Goal: Information Seeking & Learning: Compare options

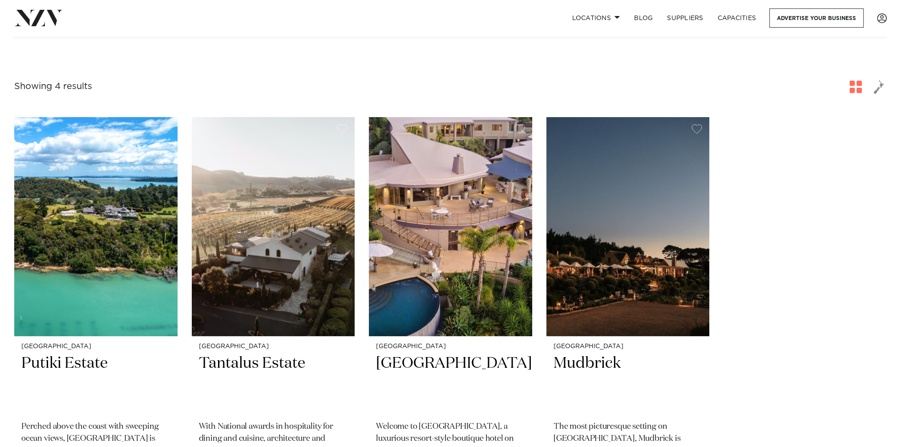
scroll to position [356, 0]
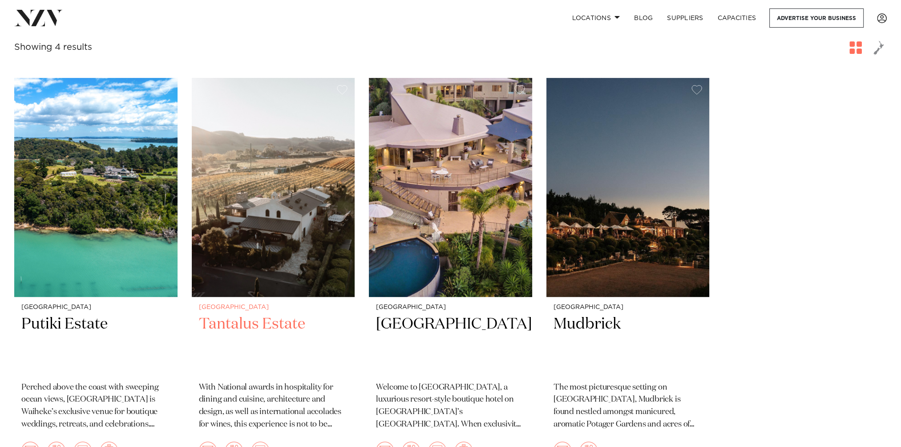
click at [248, 239] on img at bounding box center [273, 187] width 163 height 219
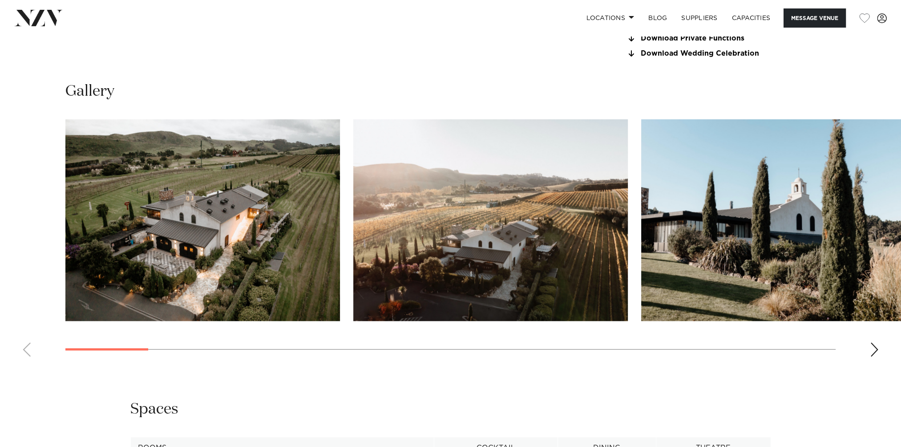
scroll to position [1023, 0]
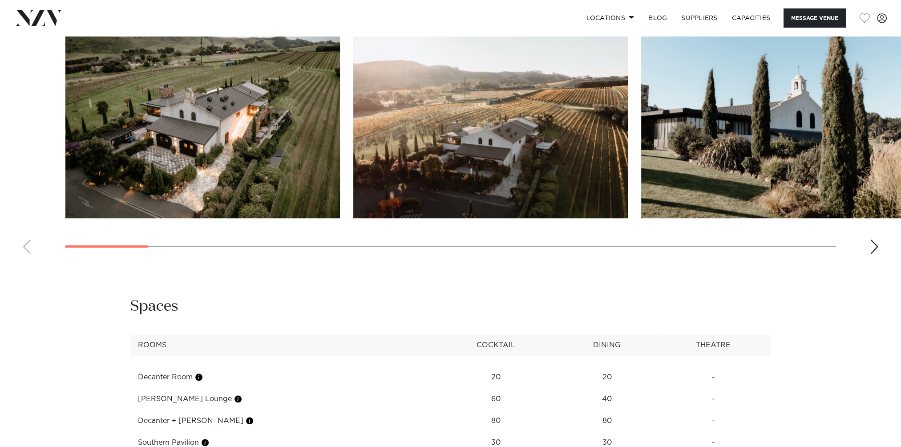
click at [874, 245] on div "Next slide" at bounding box center [874, 246] width 9 height 14
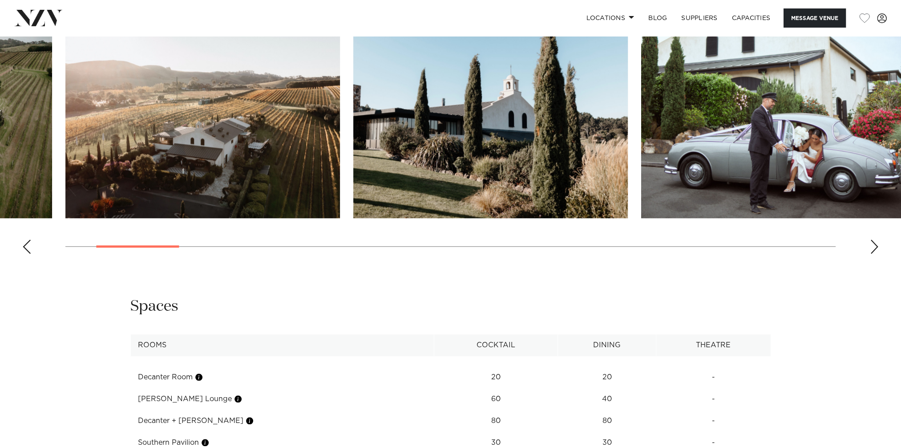
click at [874, 245] on div "Next slide" at bounding box center [874, 246] width 9 height 14
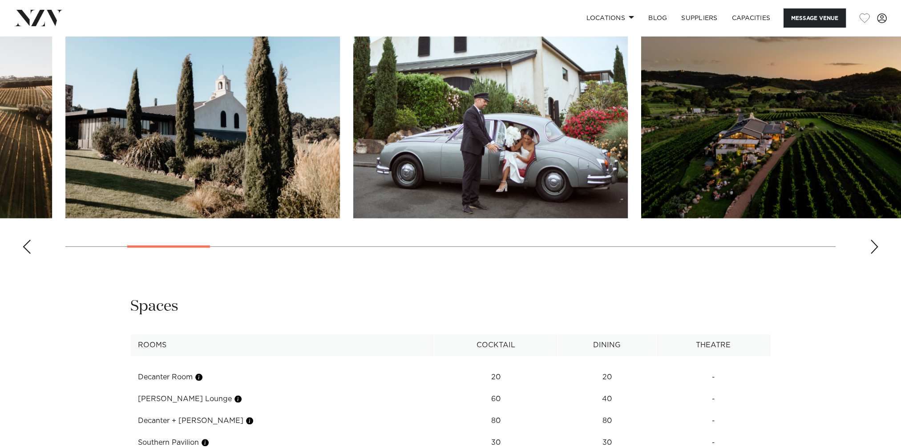
click at [874, 245] on div "Next slide" at bounding box center [874, 246] width 9 height 14
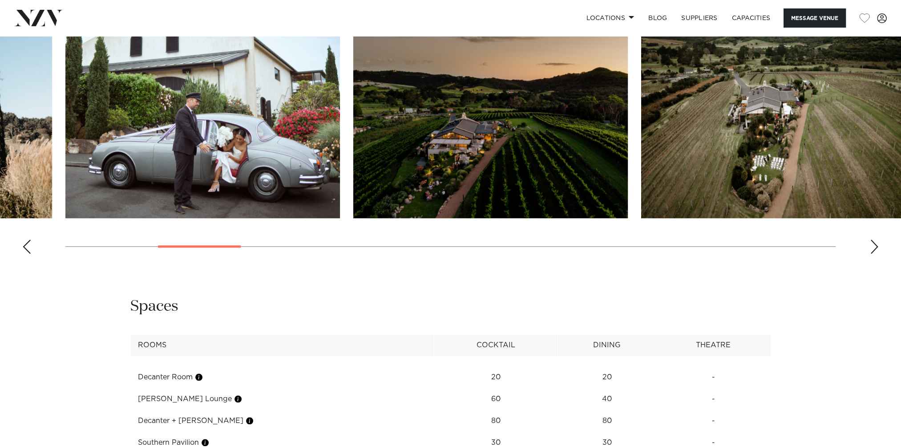
click at [874, 245] on div "Next slide" at bounding box center [874, 246] width 9 height 14
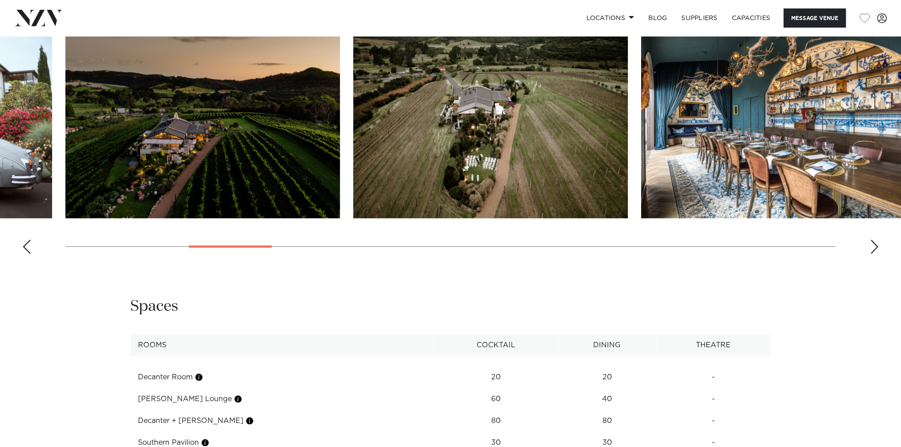
click at [874, 245] on div "Next slide" at bounding box center [874, 246] width 9 height 14
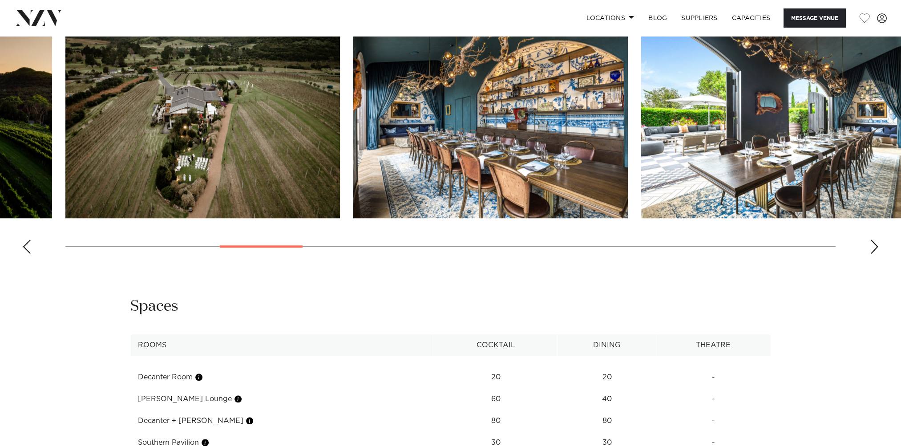
click at [874, 245] on div "Next slide" at bounding box center [874, 246] width 9 height 14
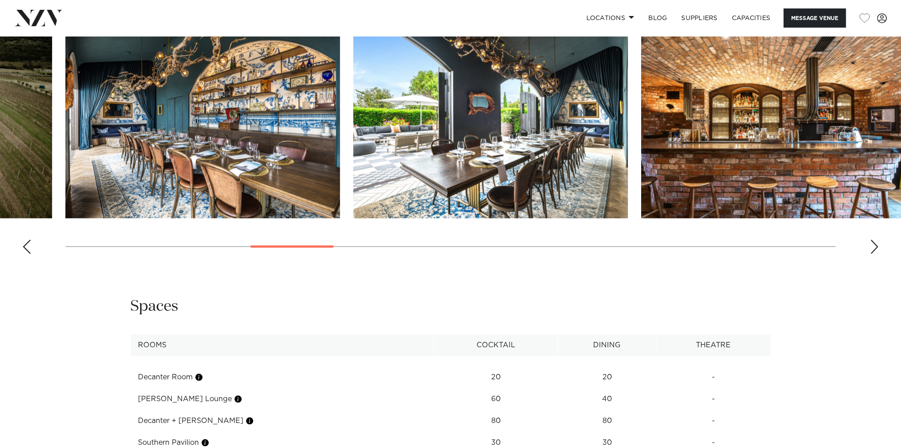
click at [874, 245] on div "Next slide" at bounding box center [874, 246] width 9 height 14
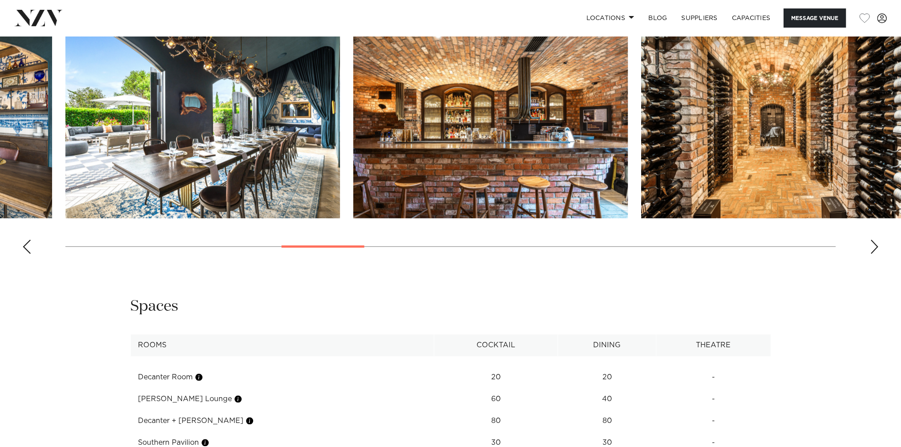
click at [874, 245] on div "Next slide" at bounding box center [874, 246] width 9 height 14
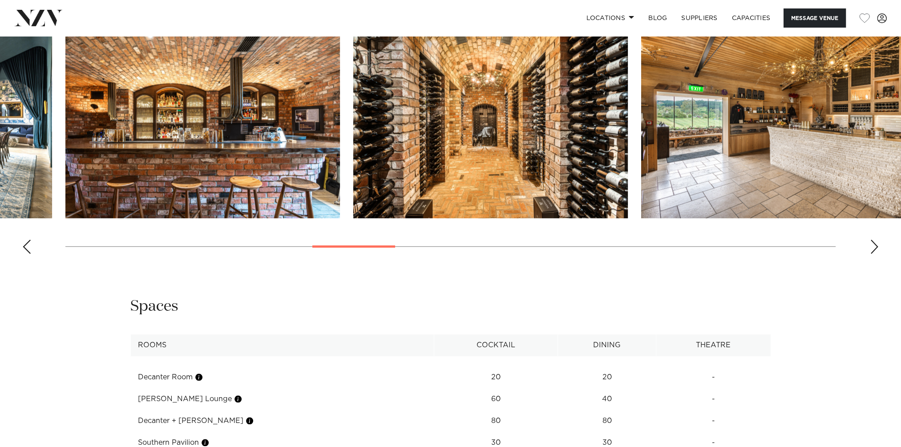
click at [874, 245] on div "Next slide" at bounding box center [874, 246] width 9 height 14
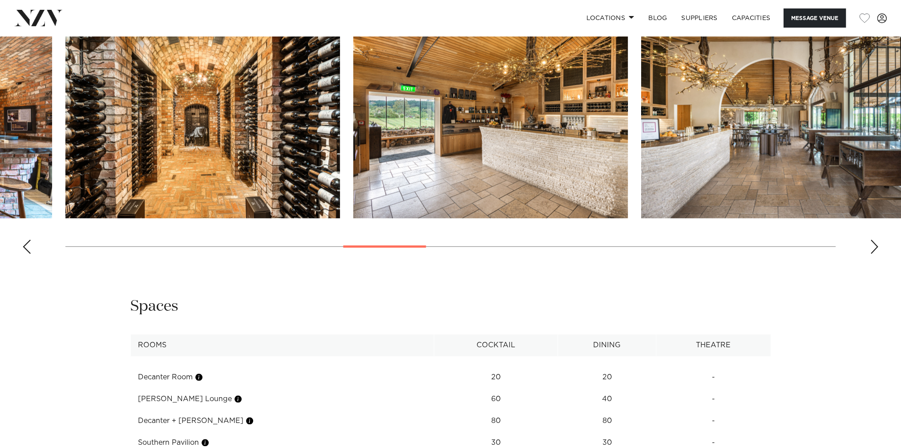
click at [874, 245] on div "Next slide" at bounding box center [874, 246] width 9 height 14
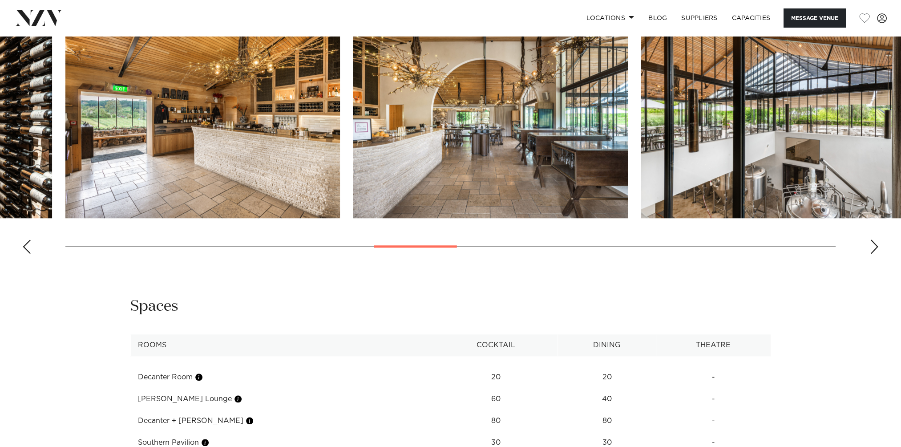
click at [874, 245] on div "Next slide" at bounding box center [874, 246] width 9 height 14
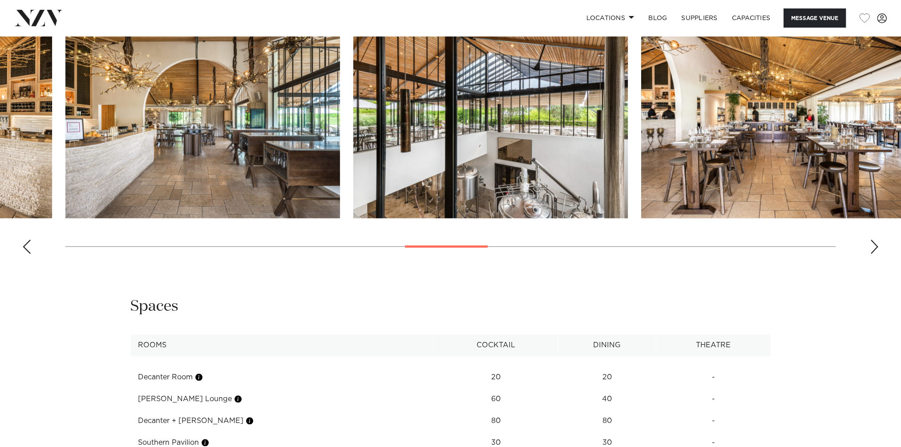
click at [874, 245] on div "Next slide" at bounding box center [874, 246] width 9 height 14
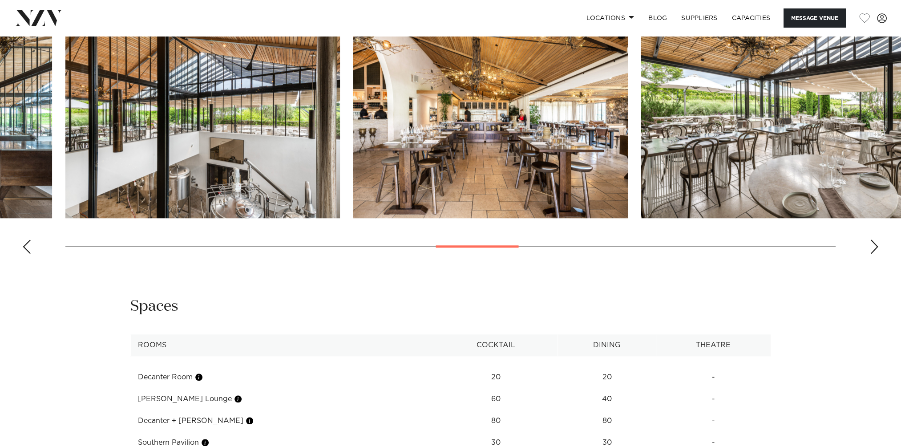
click at [874, 245] on div "Next slide" at bounding box center [874, 246] width 9 height 14
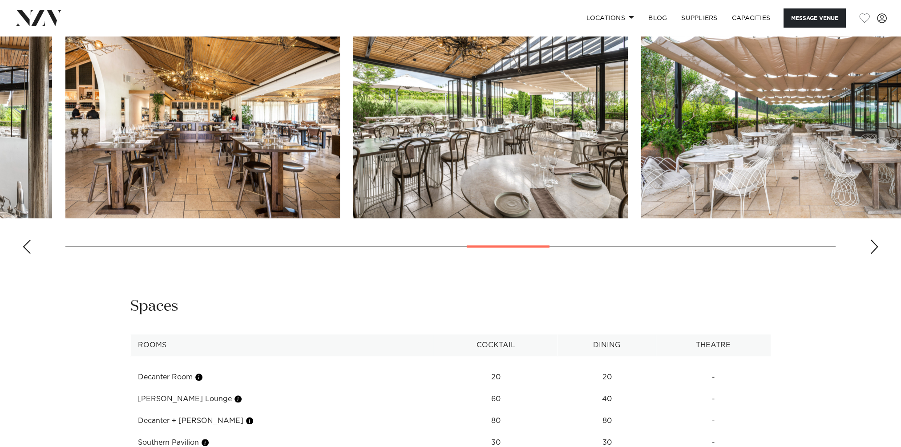
click at [874, 245] on div "Next slide" at bounding box center [874, 246] width 9 height 14
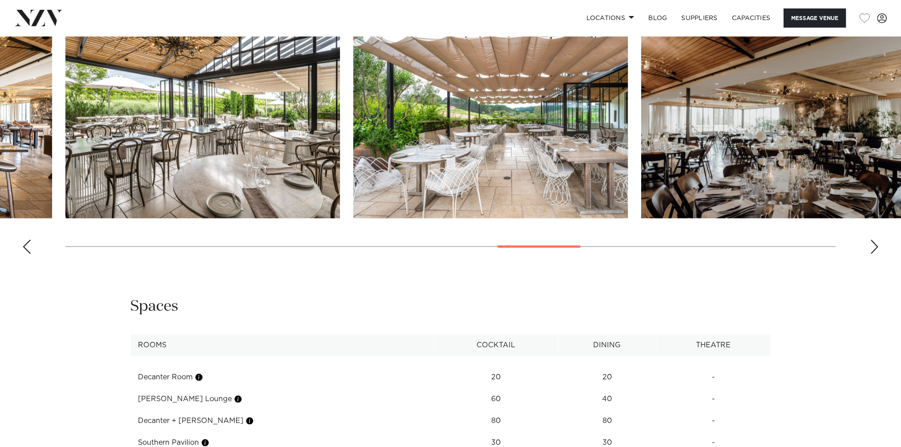
click at [874, 245] on div "Next slide" at bounding box center [874, 246] width 9 height 14
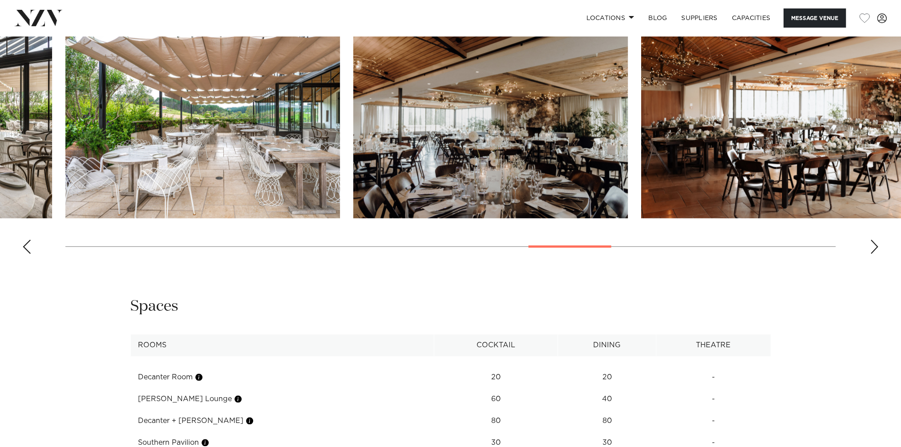
click at [874, 239] on div "Next slide" at bounding box center [874, 246] width 9 height 14
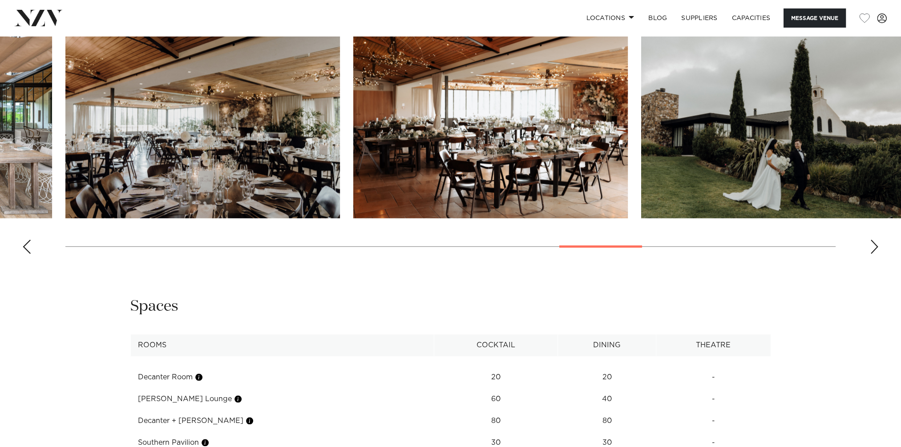
click at [874, 239] on div "Next slide" at bounding box center [874, 246] width 9 height 14
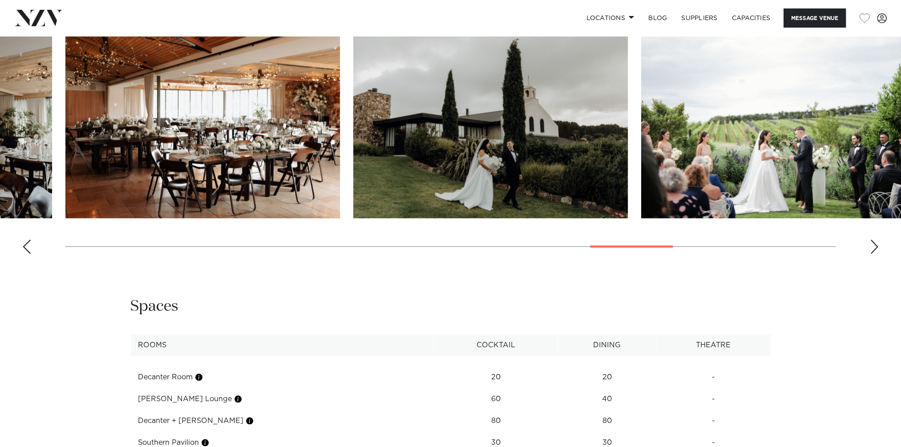
click at [874, 239] on div "Next slide" at bounding box center [874, 246] width 9 height 14
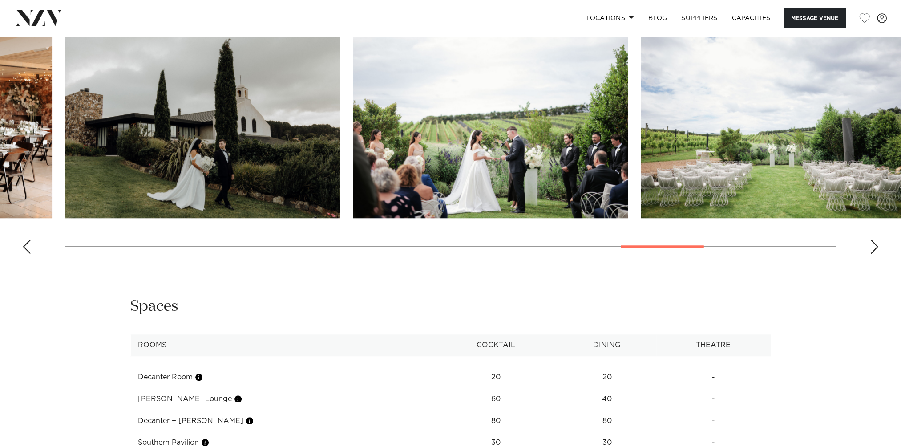
click at [874, 239] on div "Next slide" at bounding box center [874, 246] width 9 height 14
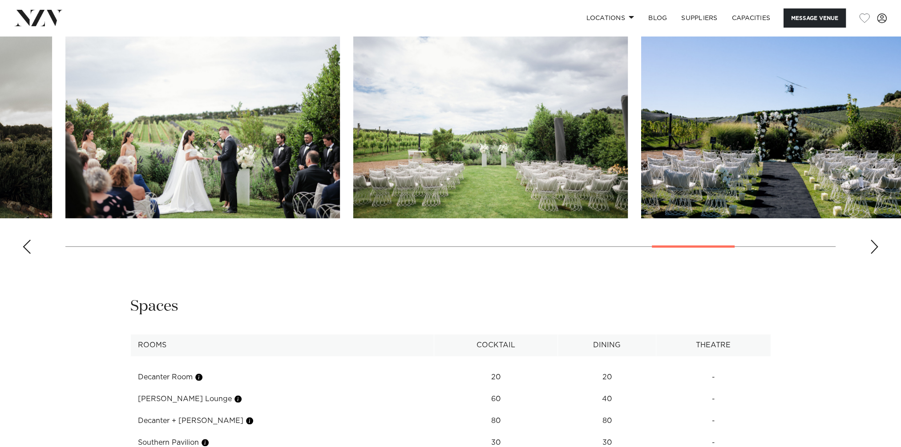
click at [874, 239] on div "Next slide" at bounding box center [874, 246] width 9 height 14
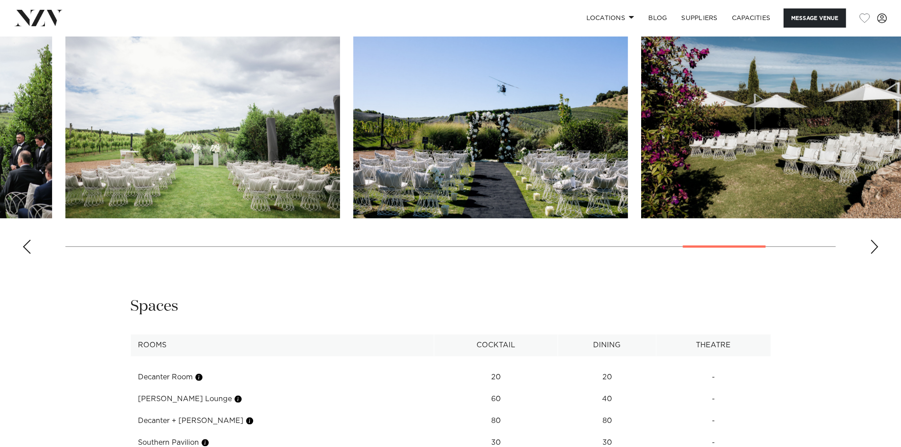
click at [874, 239] on div "Next slide" at bounding box center [874, 246] width 9 height 14
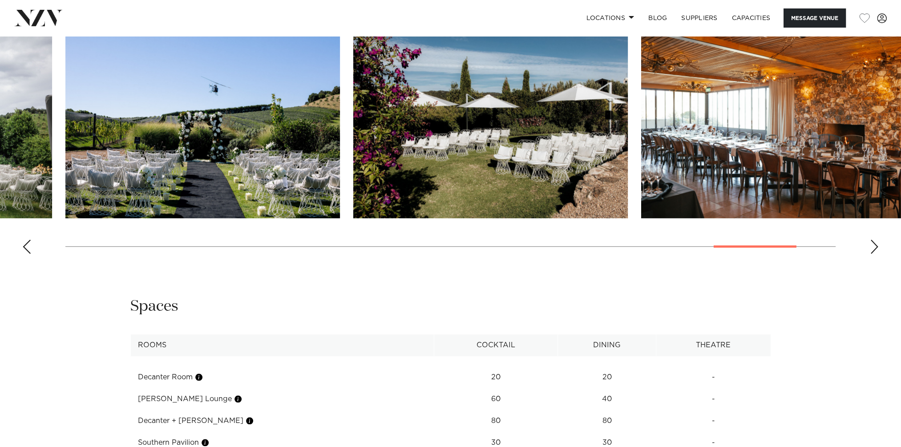
click at [874, 239] on div "Next slide" at bounding box center [874, 246] width 9 height 14
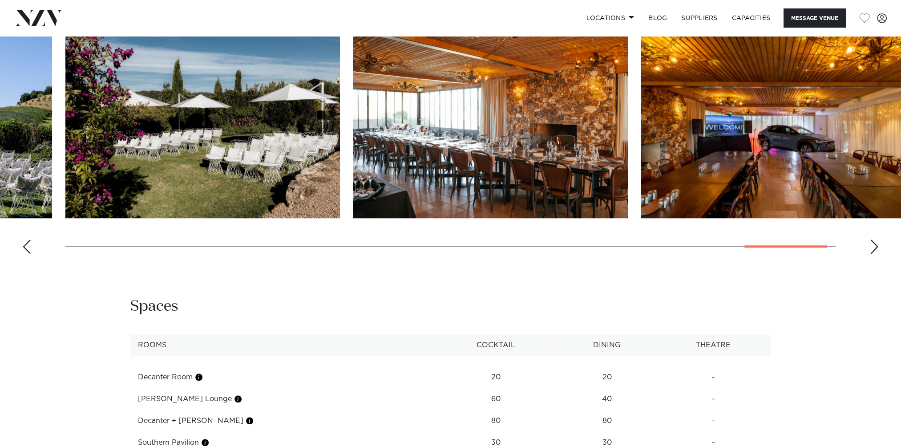
click at [874, 239] on div "Next slide" at bounding box center [874, 246] width 9 height 14
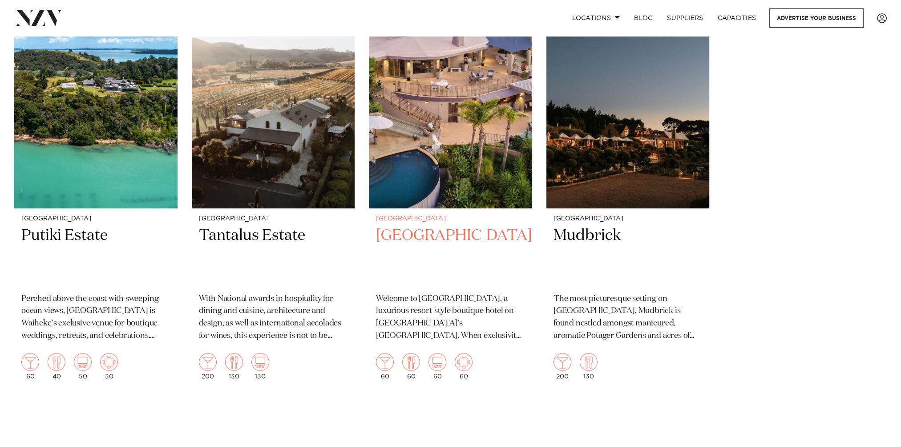
scroll to position [445, 0]
click at [420, 225] on h2 "Delamore Lodge" at bounding box center [450, 255] width 149 height 60
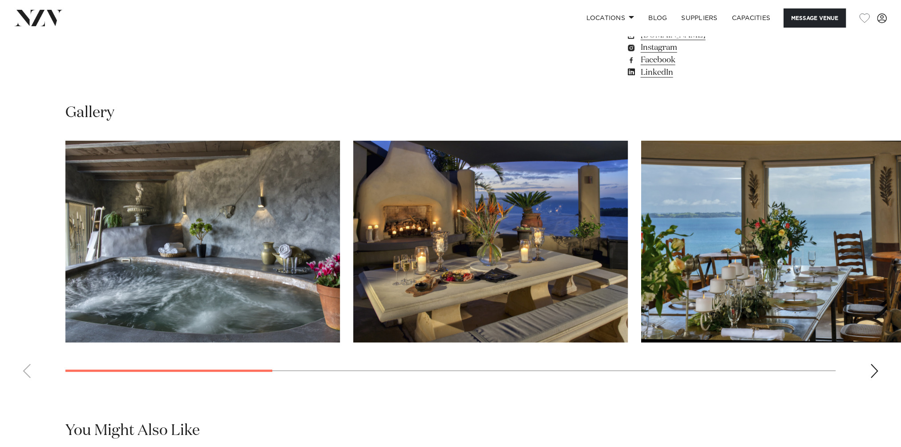
scroll to position [845, 0]
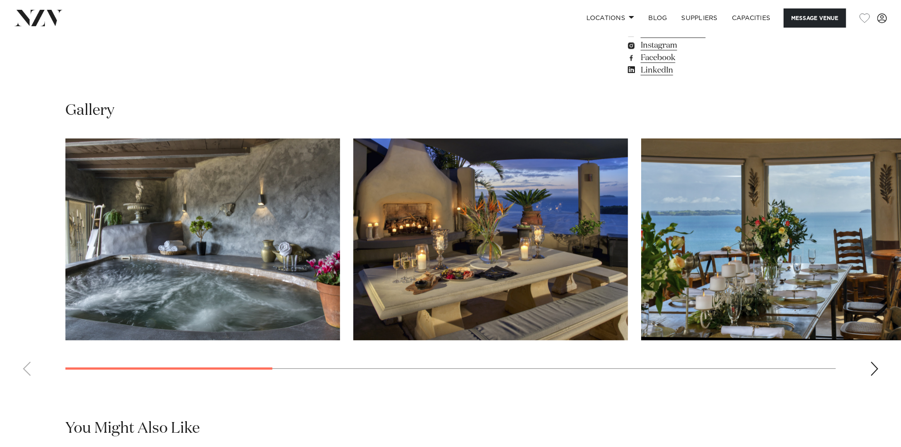
click at [870, 359] on swiper-container at bounding box center [450, 260] width 901 height 244
click at [871, 366] on div "Next slide" at bounding box center [874, 368] width 9 height 14
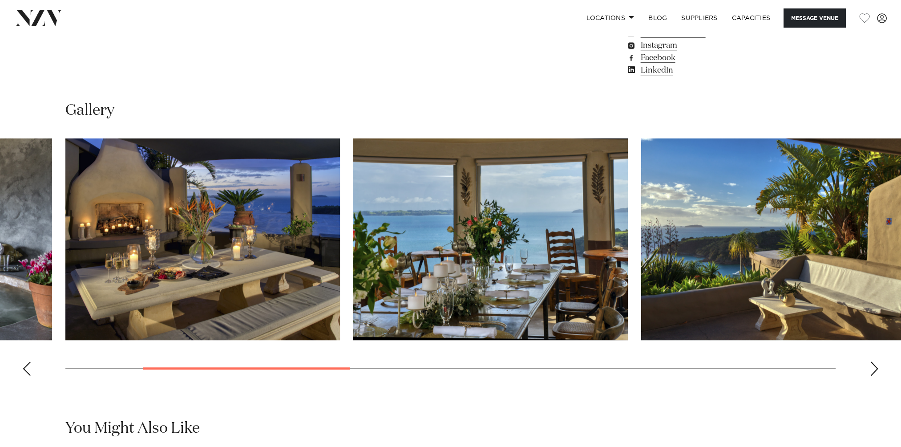
click at [872, 370] on div "Next slide" at bounding box center [874, 368] width 9 height 14
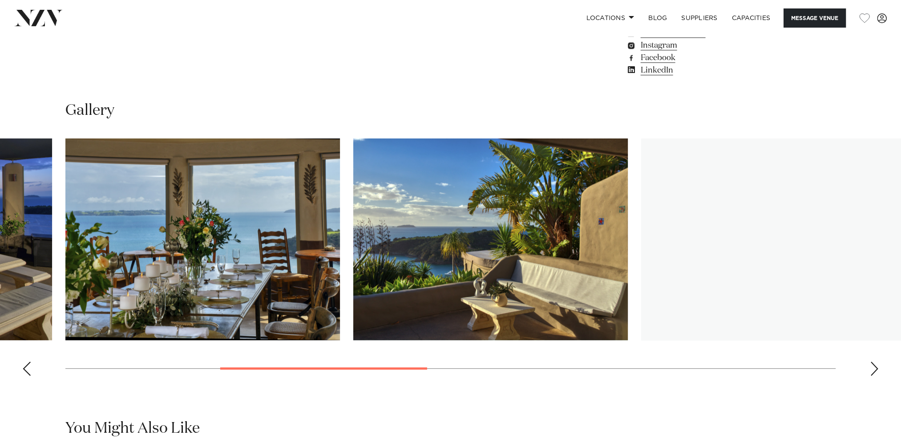
click at [872, 370] on div "Next slide" at bounding box center [874, 368] width 9 height 14
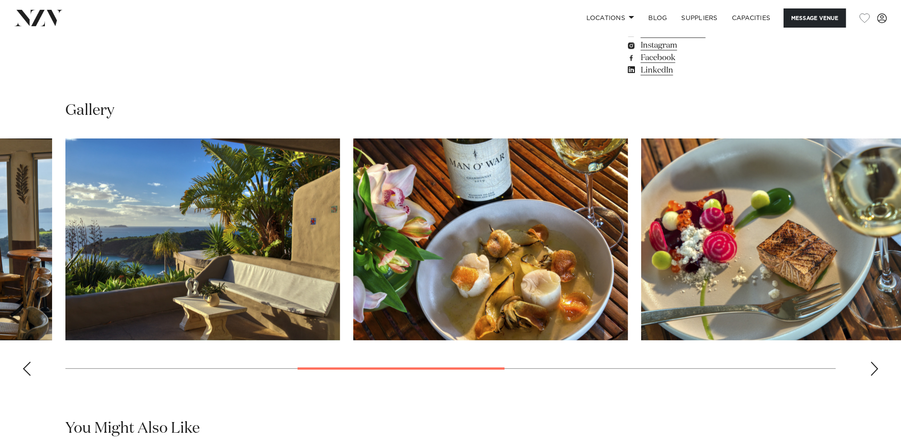
click at [872, 370] on div "Next slide" at bounding box center [874, 368] width 9 height 14
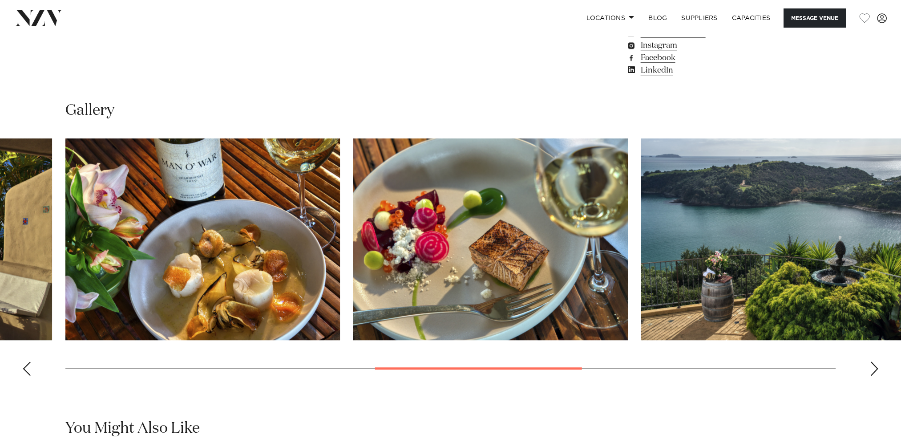
click at [872, 370] on div "Next slide" at bounding box center [874, 368] width 9 height 14
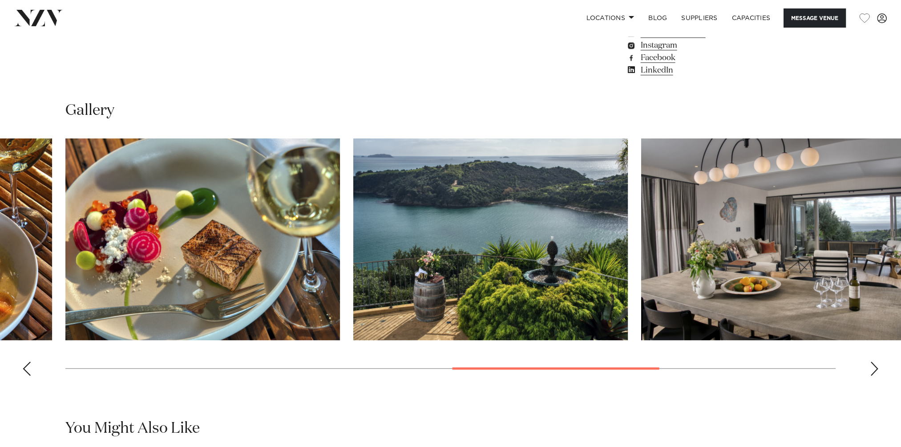
click at [872, 370] on div "Next slide" at bounding box center [874, 368] width 9 height 14
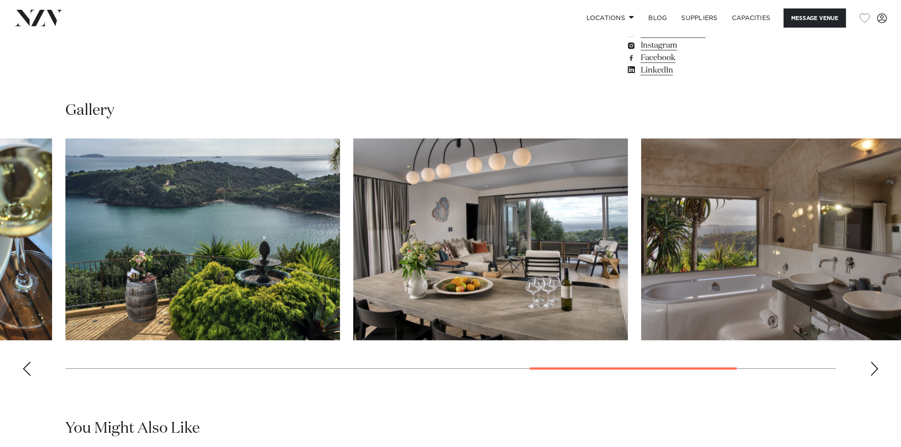
click at [872, 370] on div "Next slide" at bounding box center [874, 368] width 9 height 14
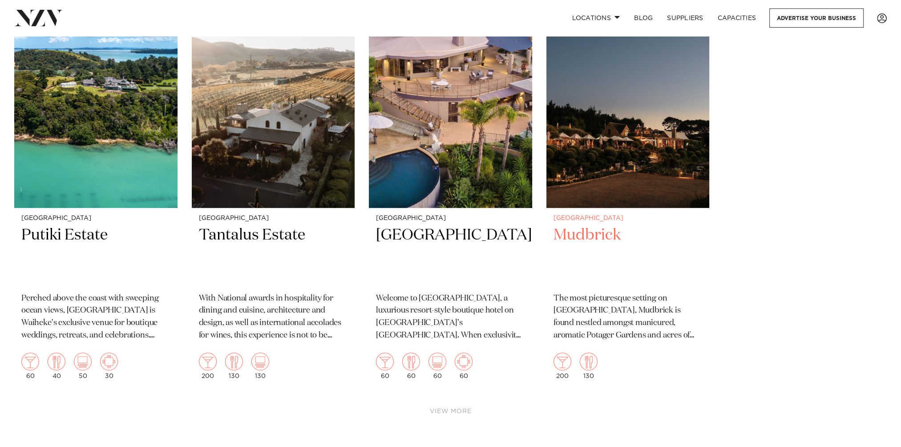
click at [627, 142] on img at bounding box center [627, 98] width 163 height 219
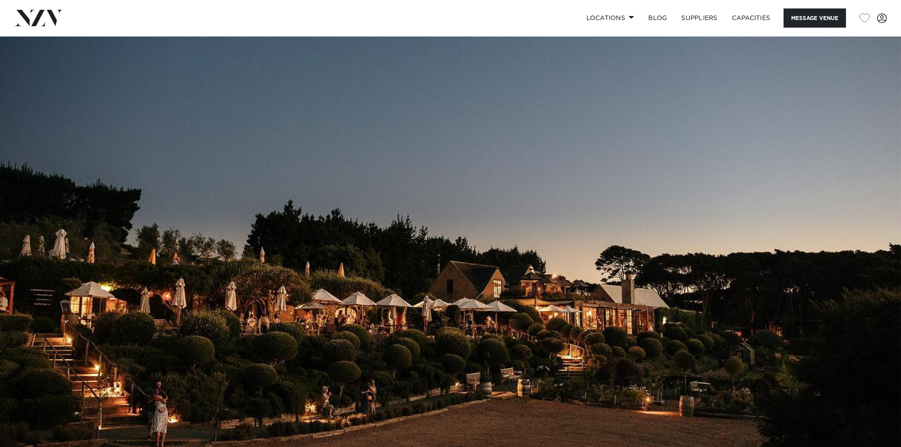
click at [627, 142] on img at bounding box center [450, 247] width 901 height 422
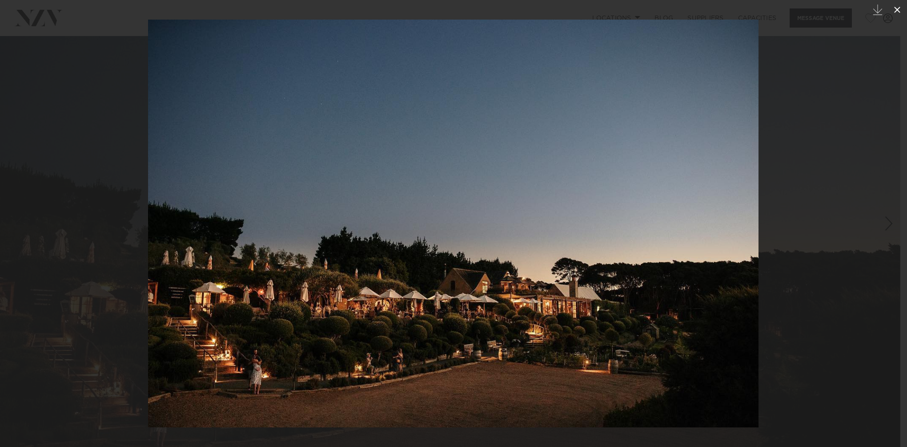
click at [894, 8] on icon at bounding box center [897, 9] width 11 height 11
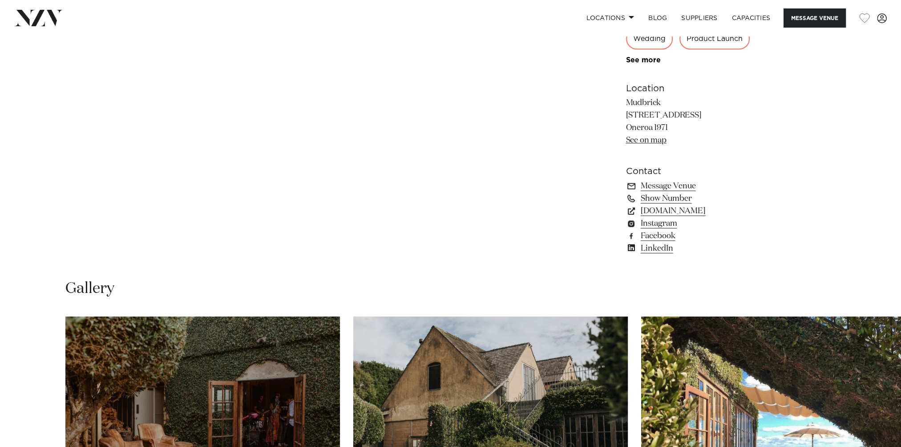
scroll to position [890, 0]
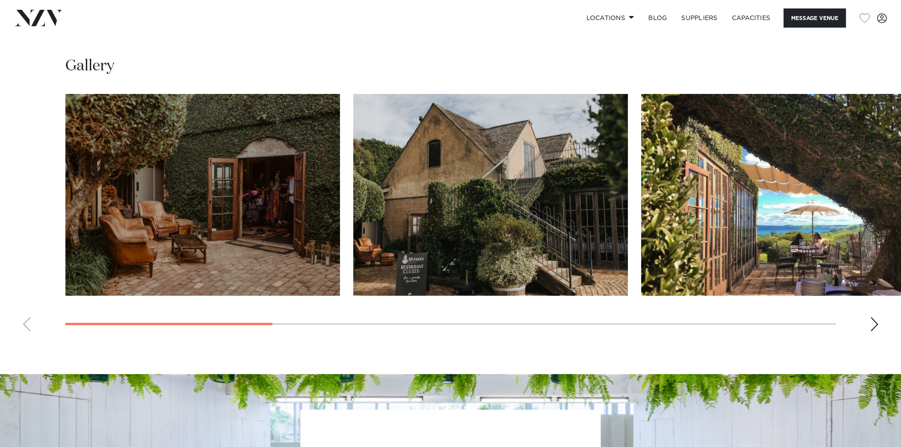
click at [878, 322] on swiper-container at bounding box center [450, 216] width 901 height 244
click at [871, 322] on div "Next slide" at bounding box center [874, 324] width 9 height 14
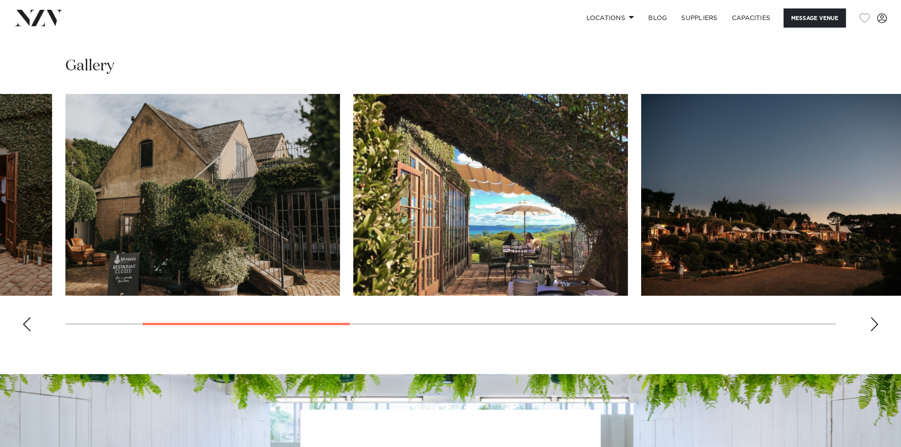
click at [871, 322] on div "Next slide" at bounding box center [874, 324] width 9 height 14
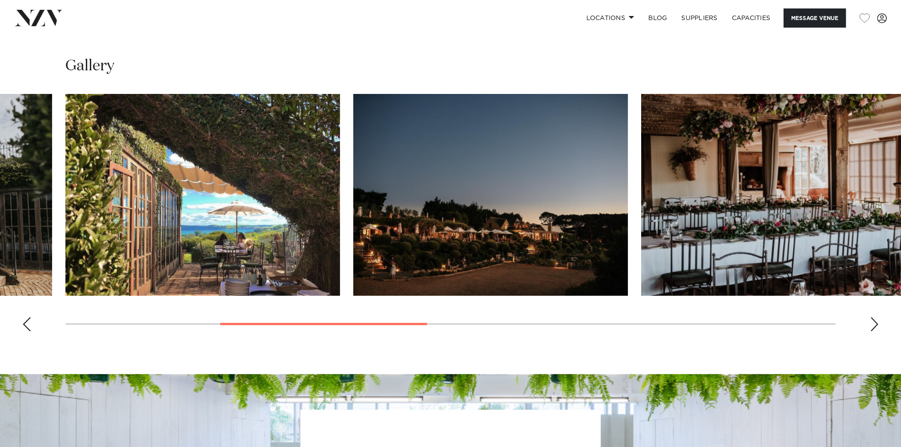
click at [871, 322] on div "Next slide" at bounding box center [874, 324] width 9 height 14
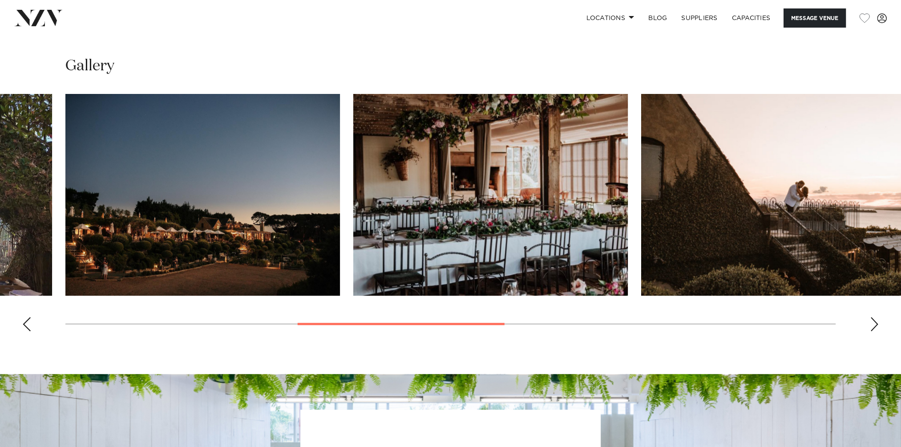
click at [871, 322] on div "Next slide" at bounding box center [874, 324] width 9 height 14
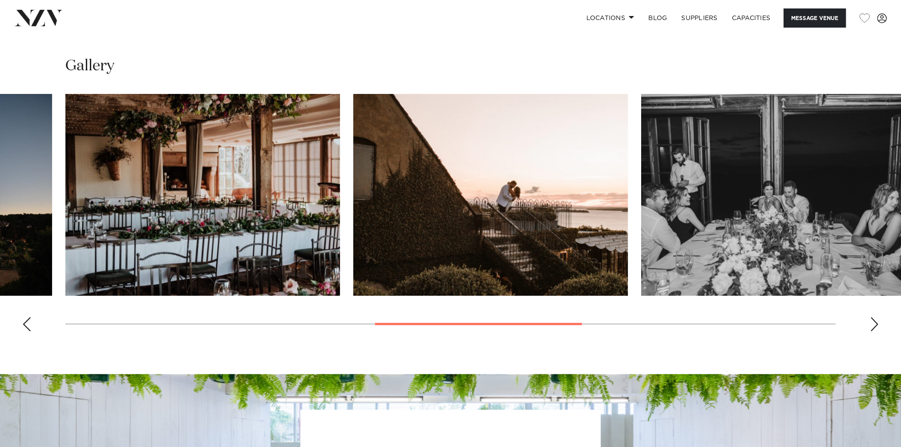
click at [871, 322] on div "Next slide" at bounding box center [874, 324] width 9 height 14
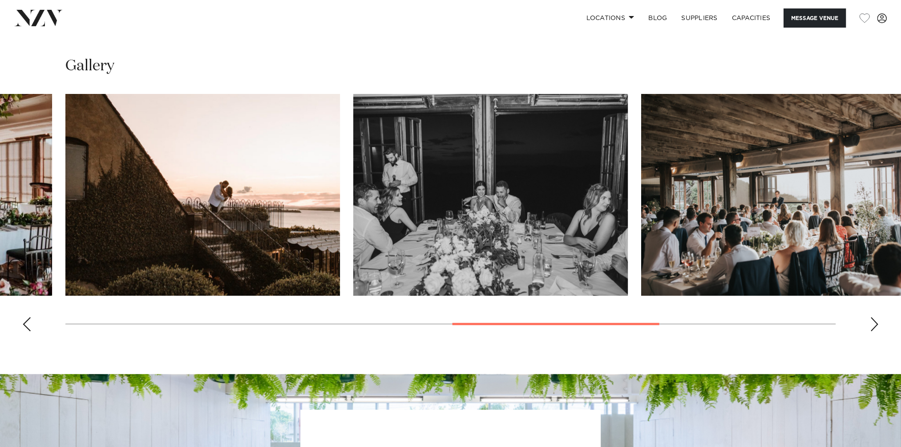
click at [871, 322] on div "Next slide" at bounding box center [874, 324] width 9 height 14
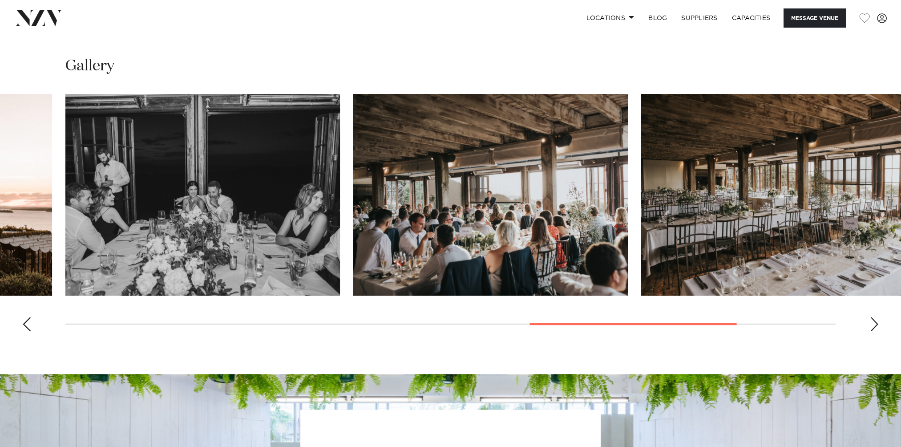
click at [871, 322] on div "Next slide" at bounding box center [874, 324] width 9 height 14
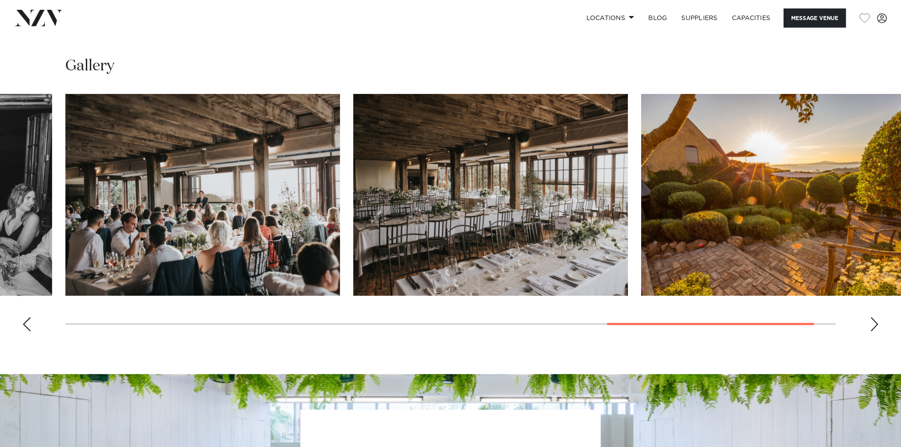
click at [871, 322] on div "Next slide" at bounding box center [874, 324] width 9 height 14
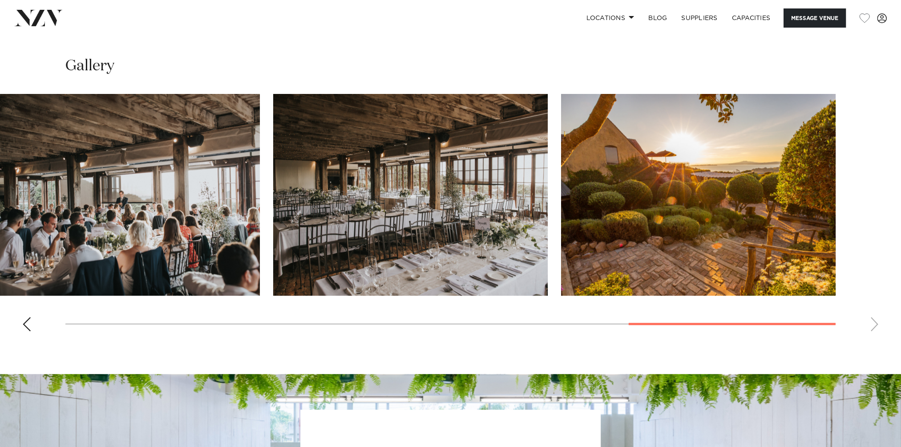
click at [871, 322] on swiper-container at bounding box center [450, 216] width 901 height 244
click at [28, 320] on div "Previous slide" at bounding box center [26, 324] width 9 height 14
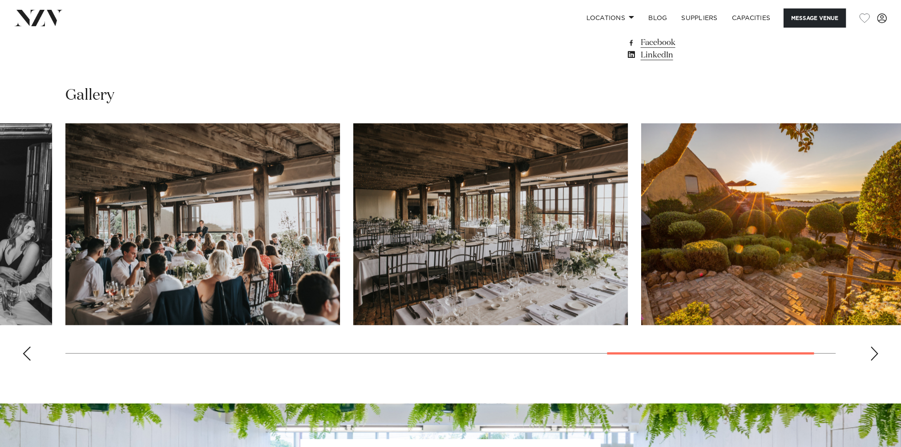
scroll to position [949, 0]
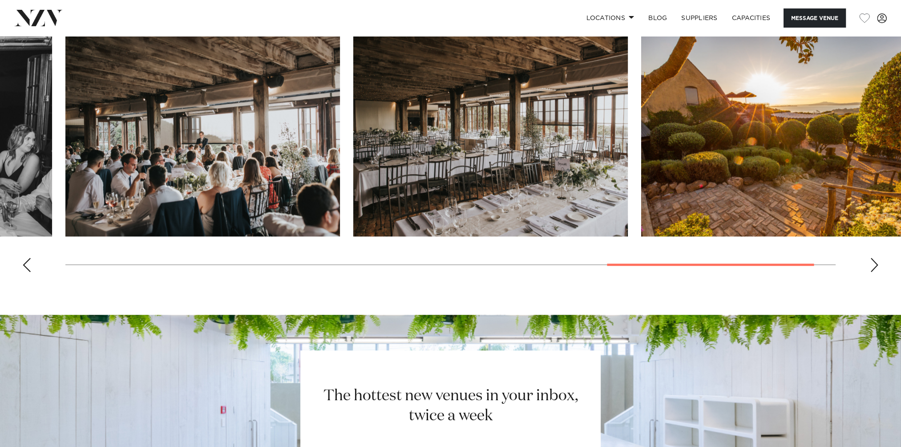
click at [27, 263] on div "Previous slide" at bounding box center [26, 265] width 9 height 14
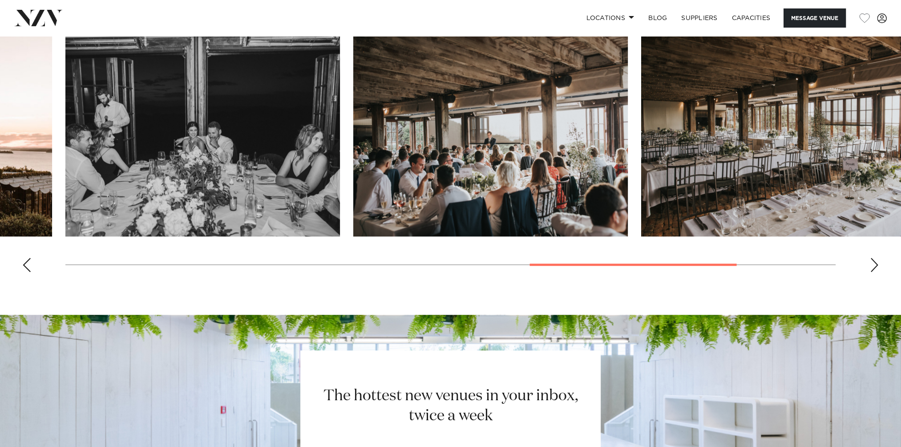
click at [27, 263] on div "Previous slide" at bounding box center [26, 265] width 9 height 14
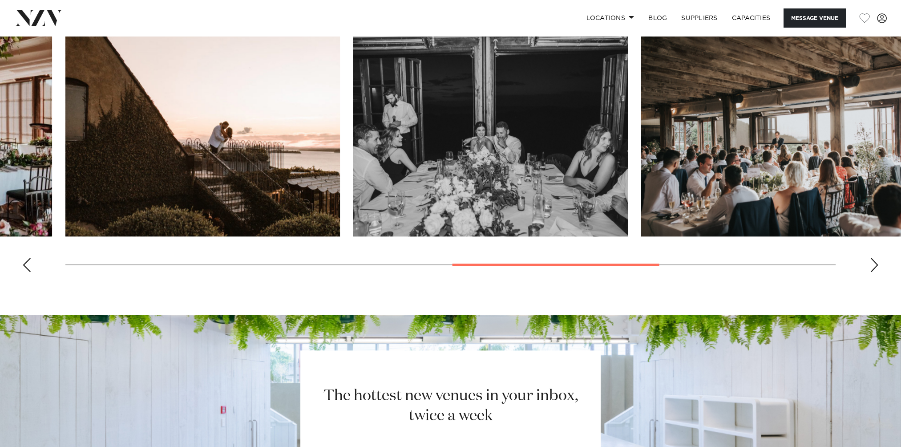
click at [27, 263] on div "Previous slide" at bounding box center [26, 265] width 9 height 14
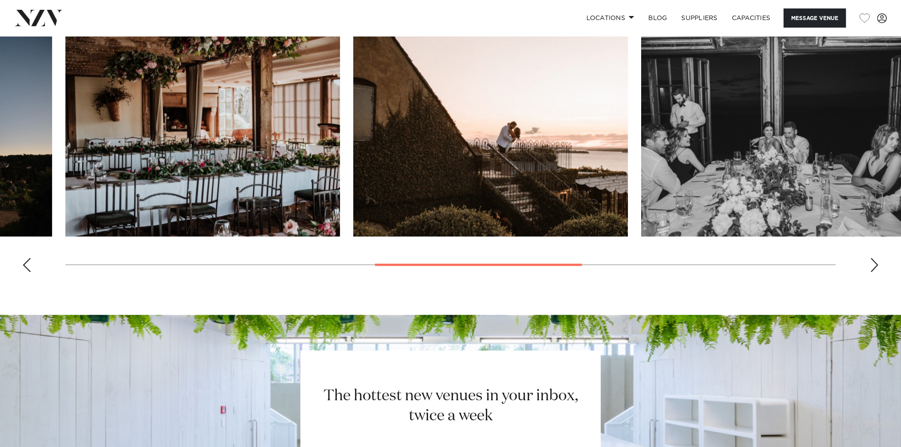
click at [27, 263] on div "Previous slide" at bounding box center [26, 265] width 9 height 14
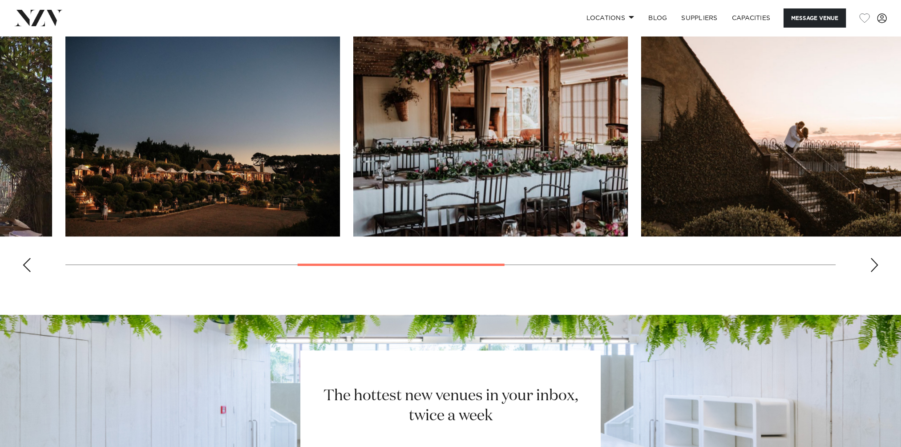
click at [27, 263] on div "Previous slide" at bounding box center [26, 265] width 9 height 14
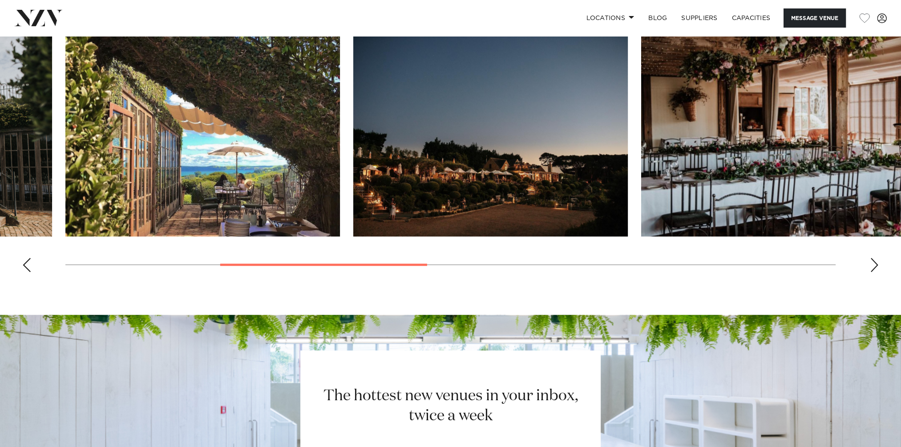
click at [27, 263] on div "Previous slide" at bounding box center [26, 265] width 9 height 14
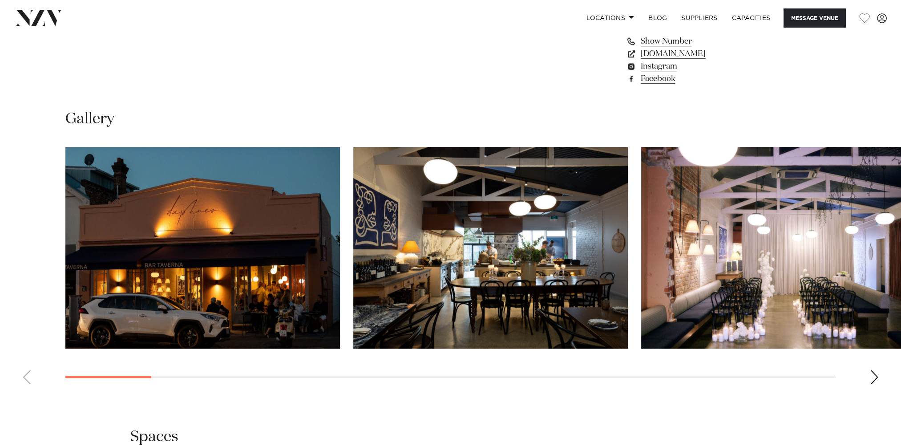
scroll to position [801, 0]
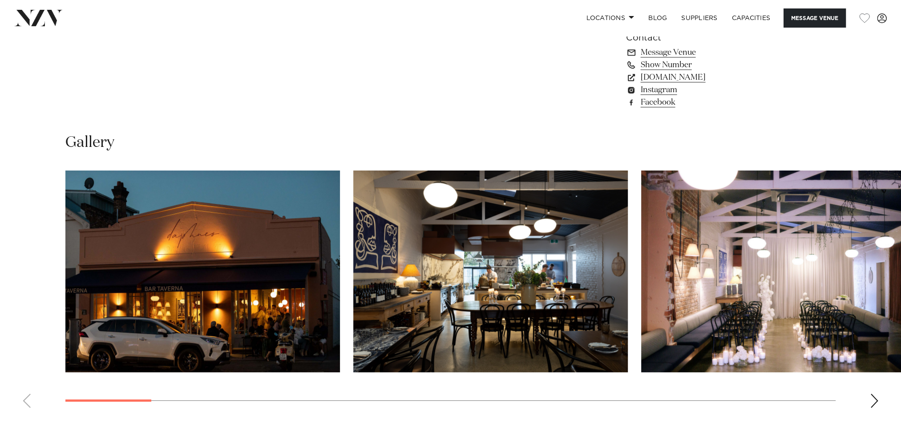
click at [877, 397] on div "Next slide" at bounding box center [874, 400] width 9 height 14
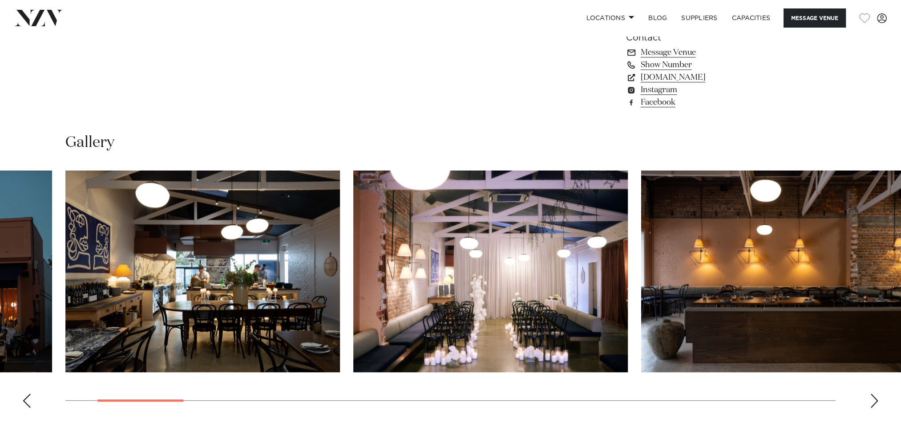
click at [877, 397] on div "Next slide" at bounding box center [874, 400] width 9 height 14
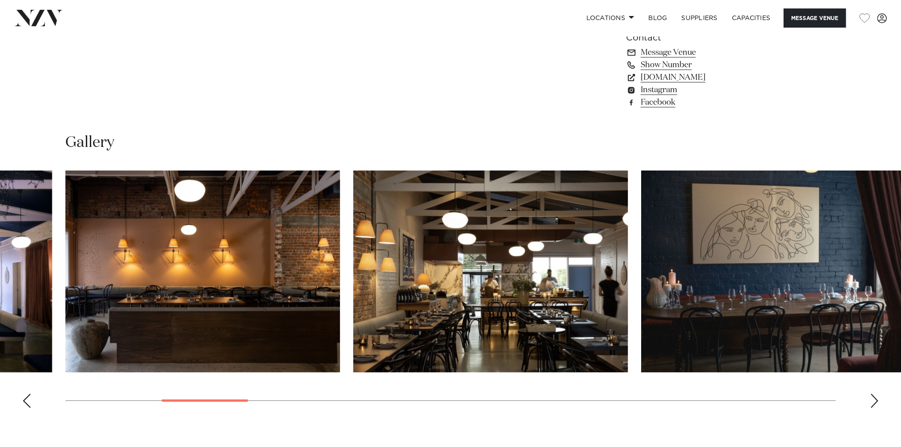
click at [873, 397] on div "Next slide" at bounding box center [874, 400] width 9 height 14
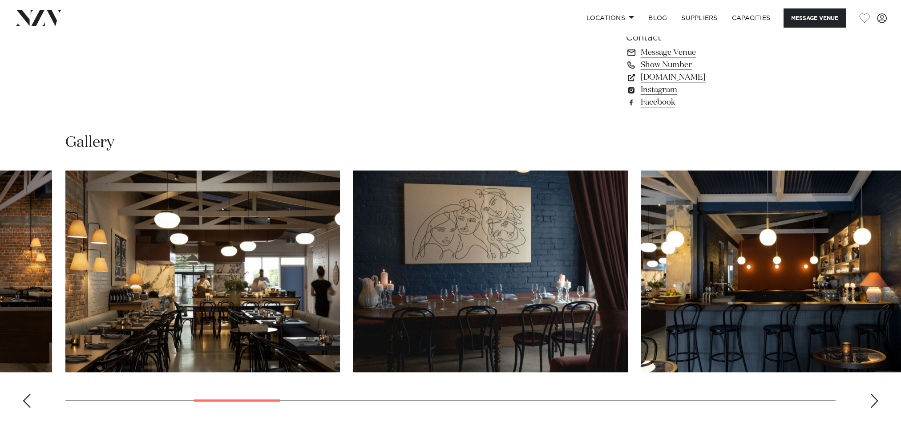
click at [873, 397] on div "Next slide" at bounding box center [874, 400] width 9 height 14
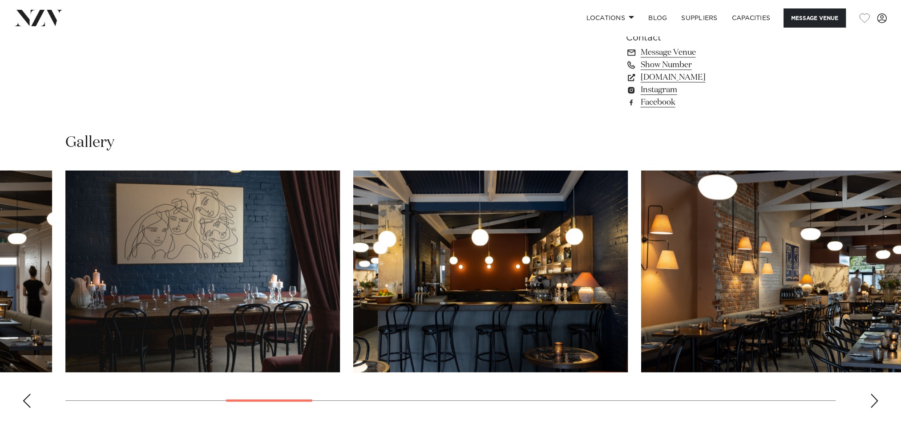
click at [873, 397] on div "Next slide" at bounding box center [874, 400] width 9 height 14
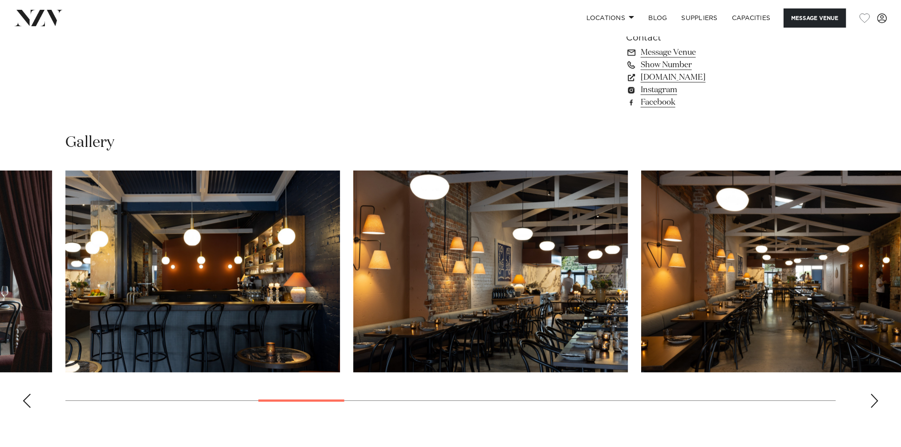
click at [873, 397] on div "Next slide" at bounding box center [874, 400] width 9 height 14
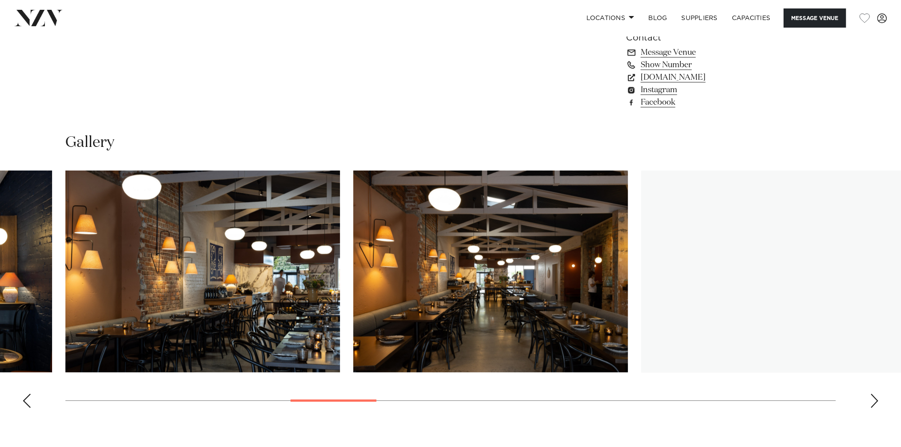
click at [873, 397] on div "Next slide" at bounding box center [874, 400] width 9 height 14
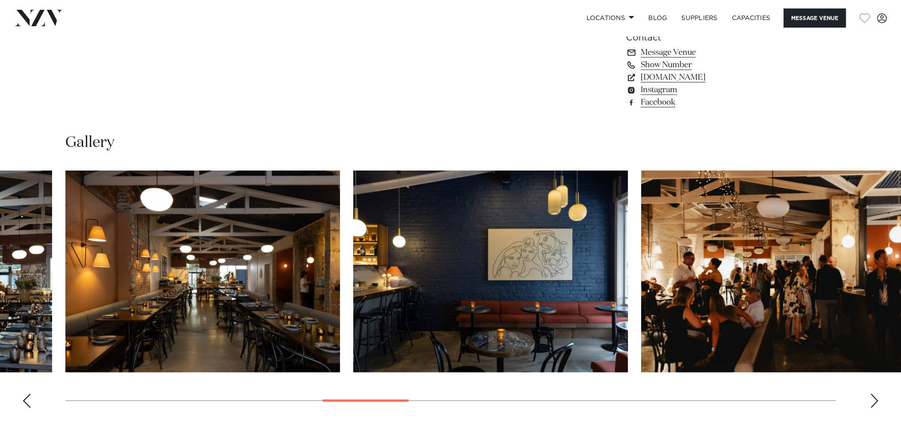
click at [873, 397] on div "Next slide" at bounding box center [874, 400] width 9 height 14
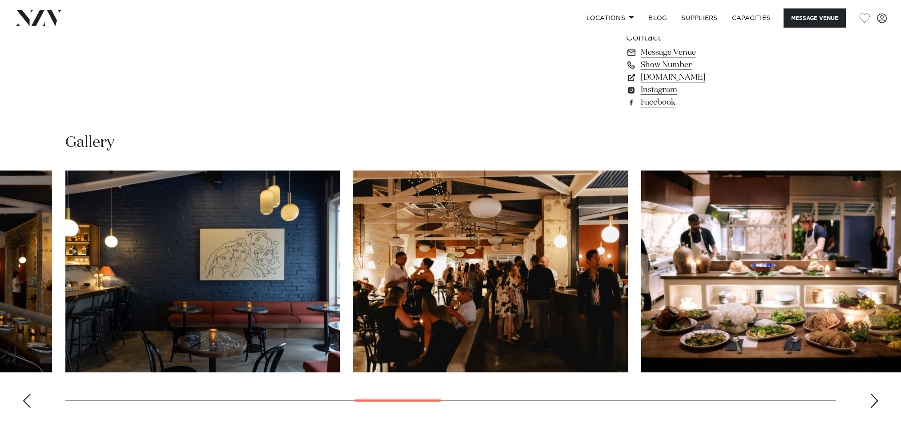
click at [873, 397] on div "Next slide" at bounding box center [874, 400] width 9 height 14
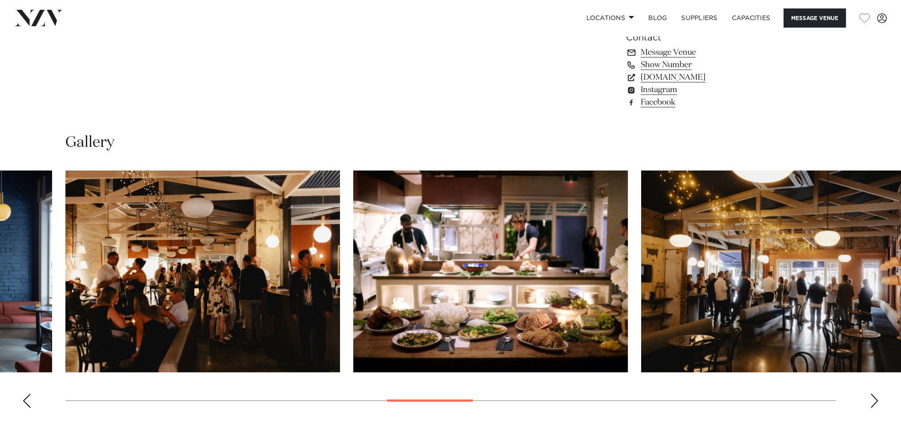
click at [873, 397] on div "Next slide" at bounding box center [874, 400] width 9 height 14
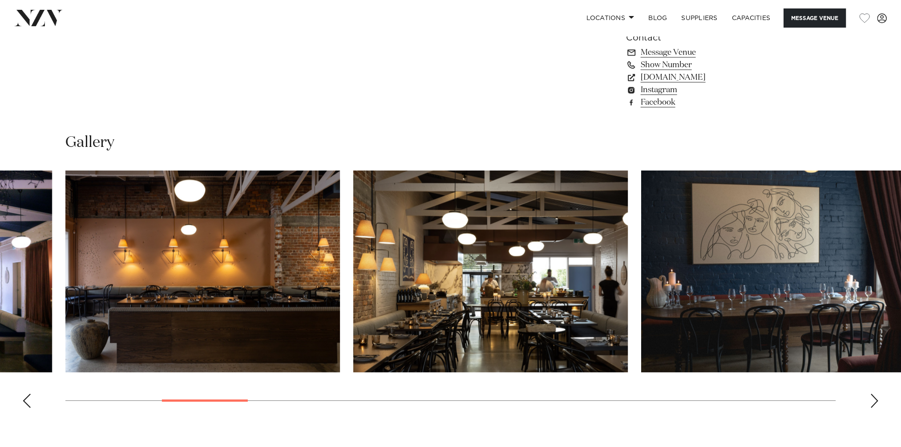
click at [873, 399] on div "Next slide" at bounding box center [874, 400] width 9 height 14
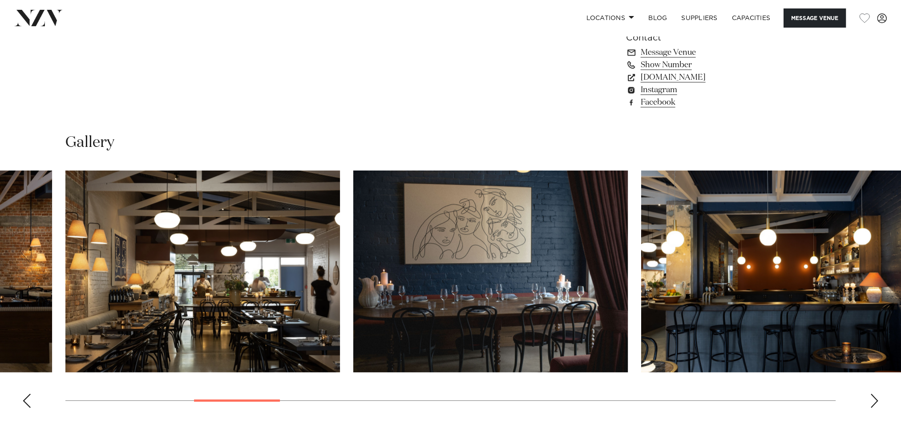
click at [873, 399] on div "Next slide" at bounding box center [874, 400] width 9 height 14
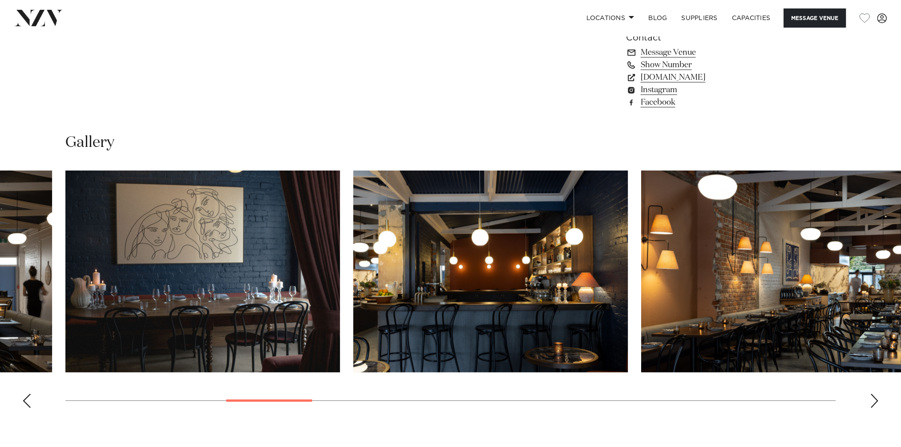
click at [873, 399] on div "Next slide" at bounding box center [874, 400] width 9 height 14
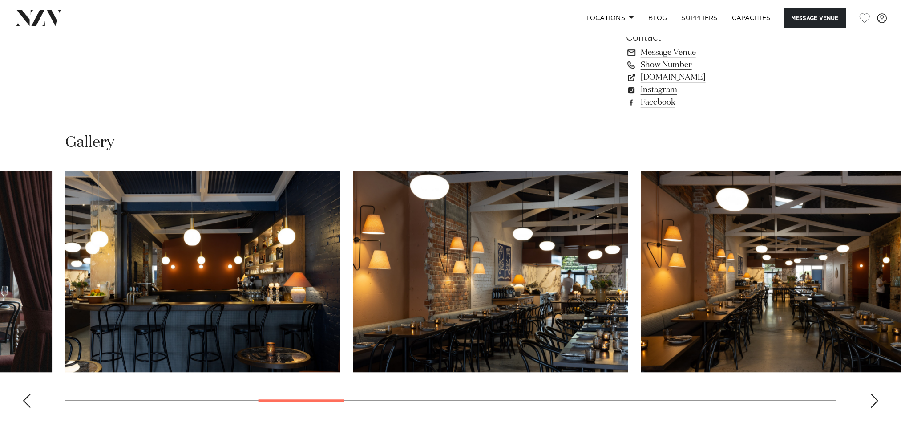
click at [873, 399] on div "Next slide" at bounding box center [874, 400] width 9 height 14
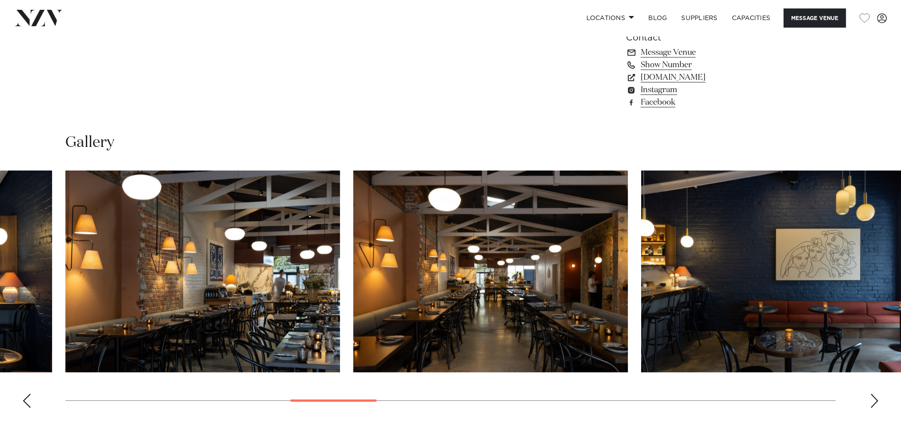
click at [873, 399] on div "Next slide" at bounding box center [874, 400] width 9 height 14
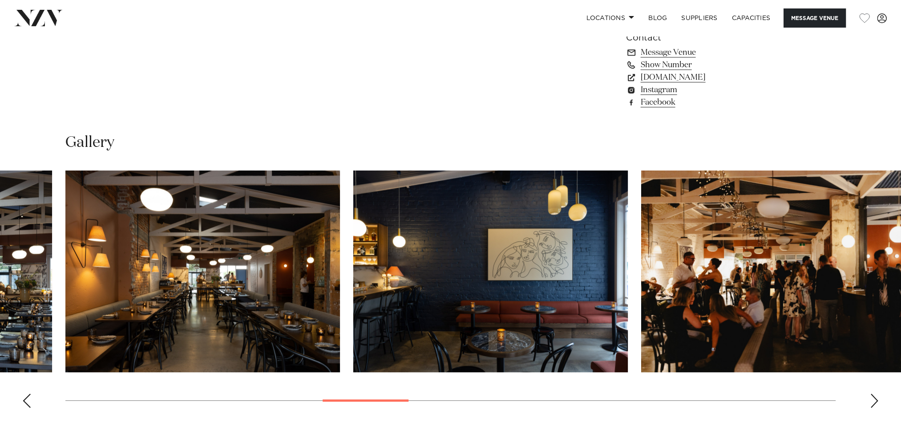
click at [873, 399] on div "Next slide" at bounding box center [874, 400] width 9 height 14
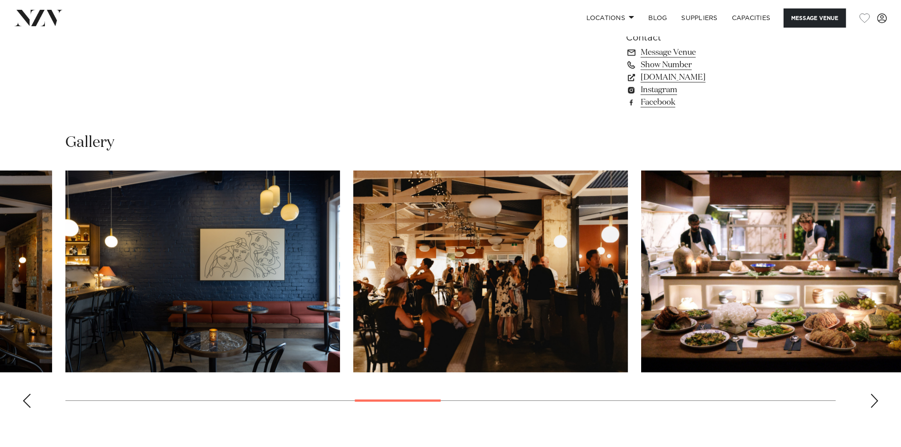
click at [873, 399] on div "Next slide" at bounding box center [874, 400] width 9 height 14
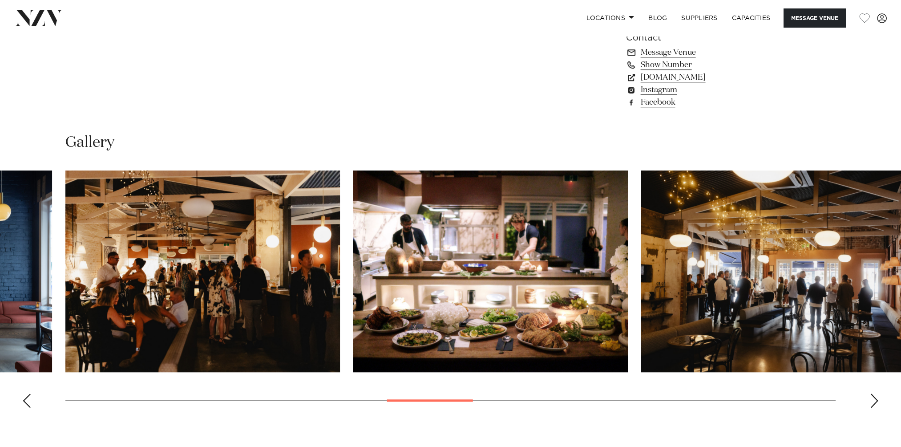
click at [873, 399] on div "Next slide" at bounding box center [874, 400] width 9 height 14
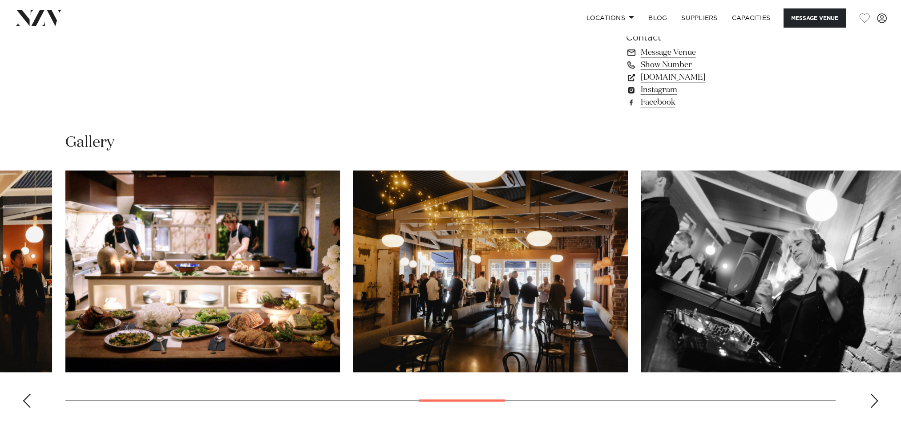
click at [873, 399] on div "Next slide" at bounding box center [874, 400] width 9 height 14
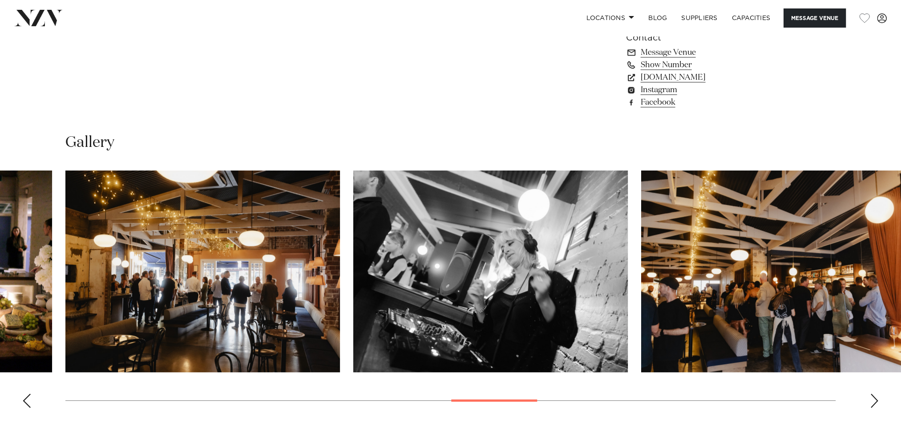
click at [873, 399] on div "Next slide" at bounding box center [874, 400] width 9 height 14
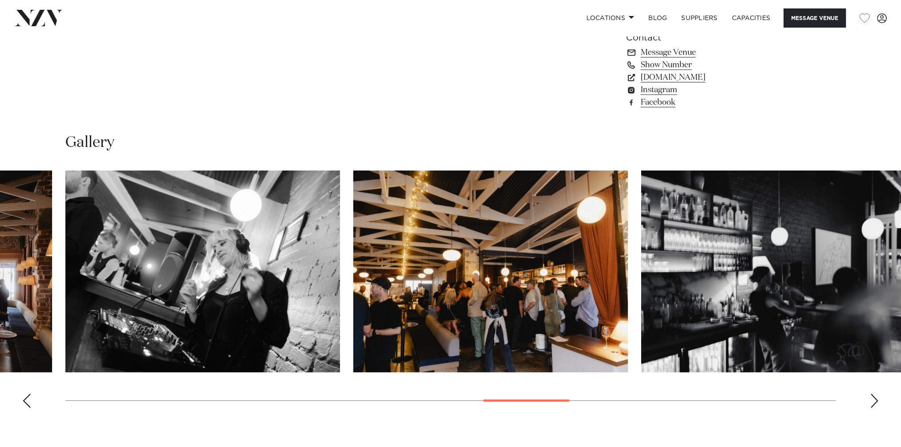
click at [873, 399] on div "Next slide" at bounding box center [874, 400] width 9 height 14
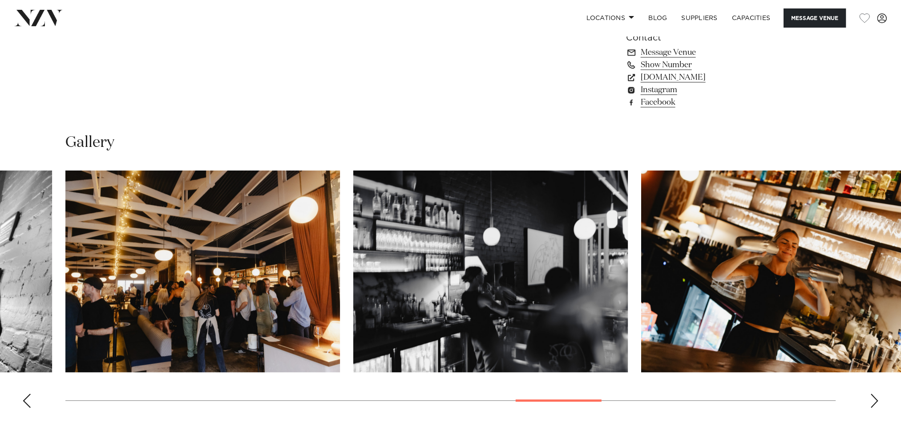
click at [873, 399] on div "Next slide" at bounding box center [874, 400] width 9 height 14
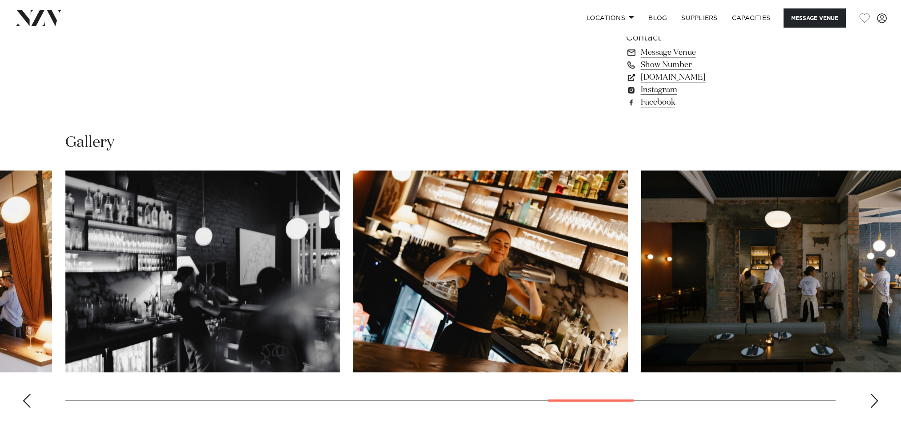
click at [873, 399] on div "Next slide" at bounding box center [874, 400] width 9 height 14
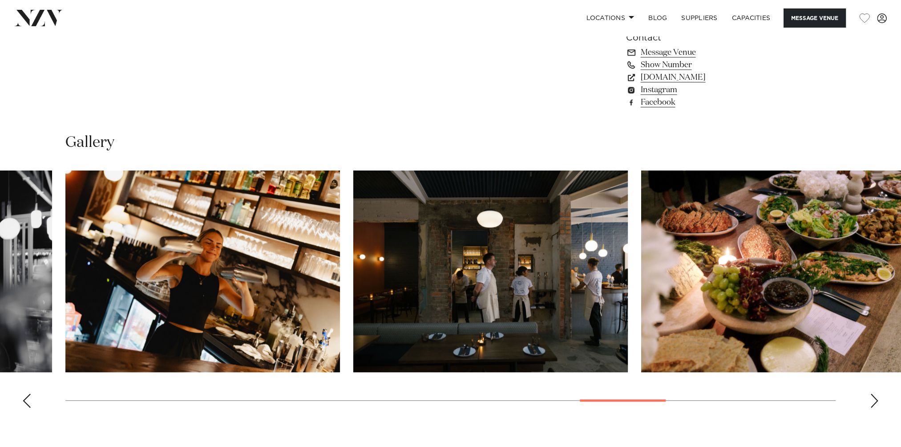
click at [873, 399] on div "Next slide" at bounding box center [874, 400] width 9 height 14
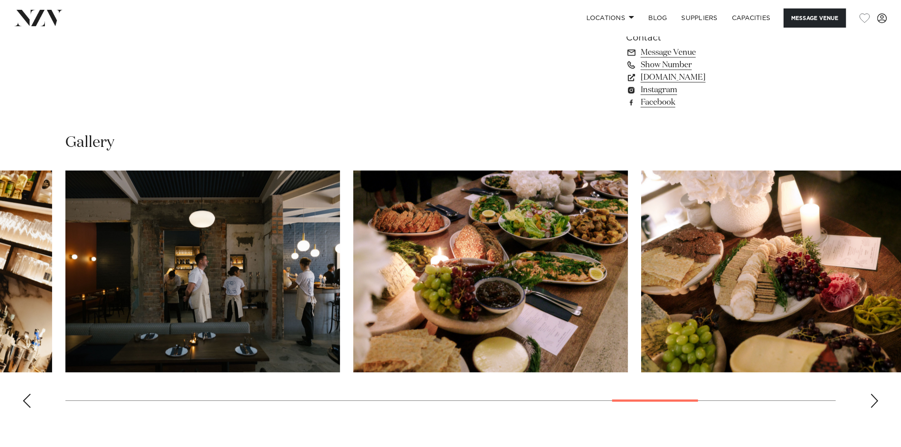
click at [873, 399] on div "Next slide" at bounding box center [874, 400] width 9 height 14
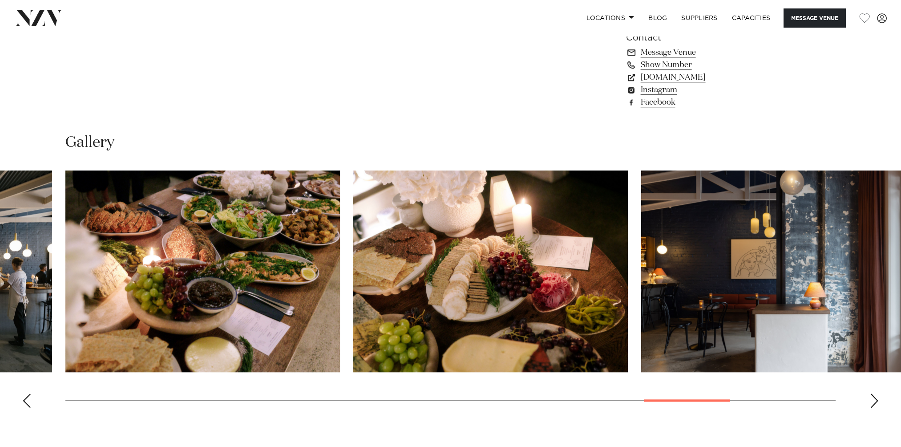
click at [873, 399] on div "Next slide" at bounding box center [874, 400] width 9 height 14
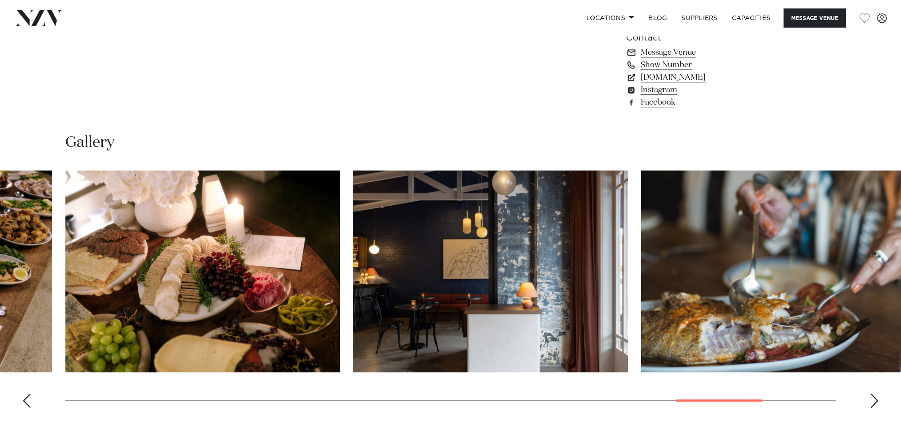
click at [873, 398] on div "Next slide" at bounding box center [874, 400] width 9 height 14
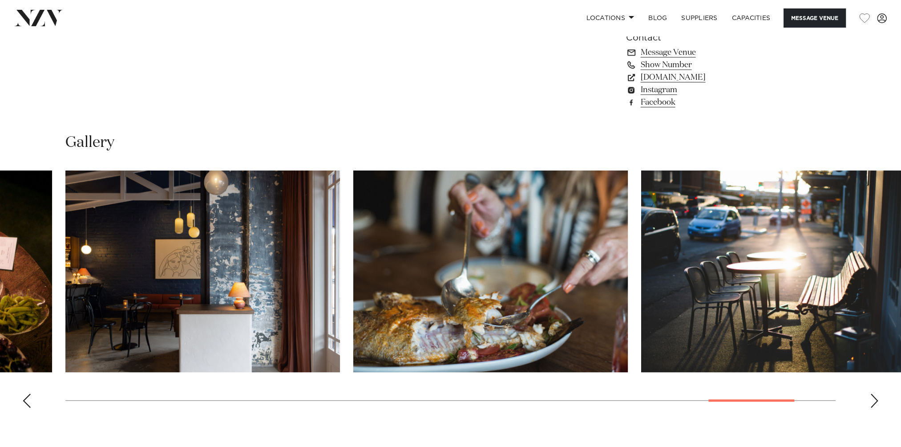
click at [873, 398] on div "Next slide" at bounding box center [874, 400] width 9 height 14
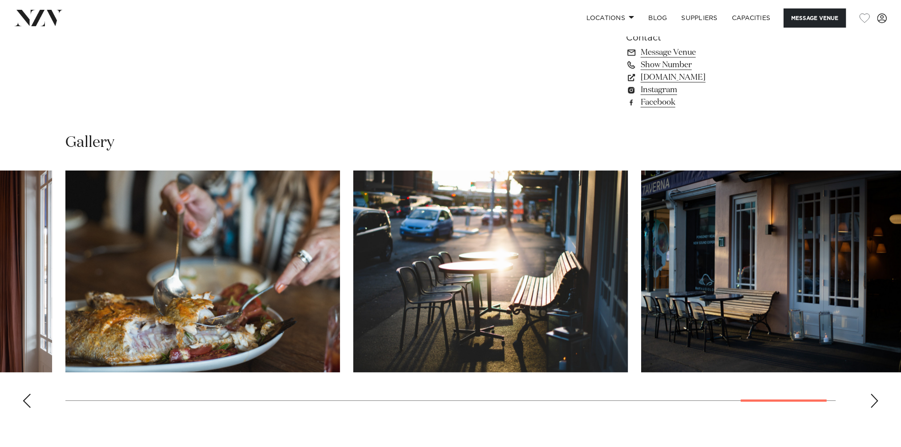
click at [874, 404] on div "Next slide" at bounding box center [874, 400] width 9 height 14
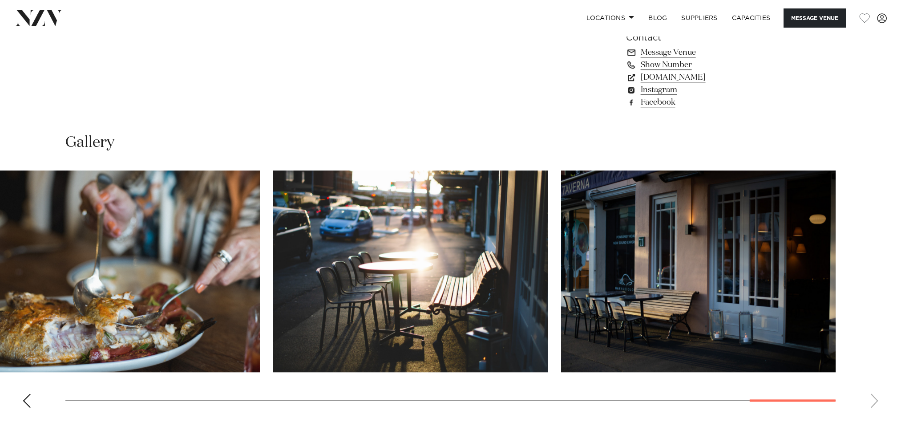
click at [26, 397] on div "Previous slide" at bounding box center [26, 400] width 9 height 14
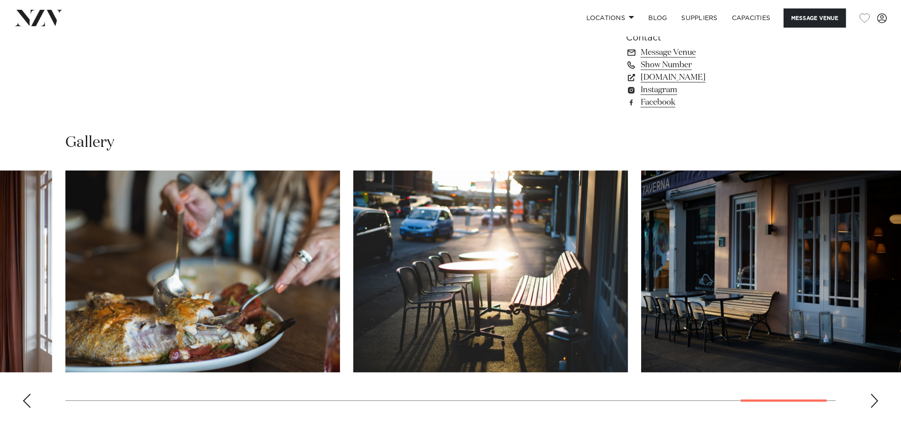
click at [26, 397] on div "Previous slide" at bounding box center [26, 400] width 9 height 14
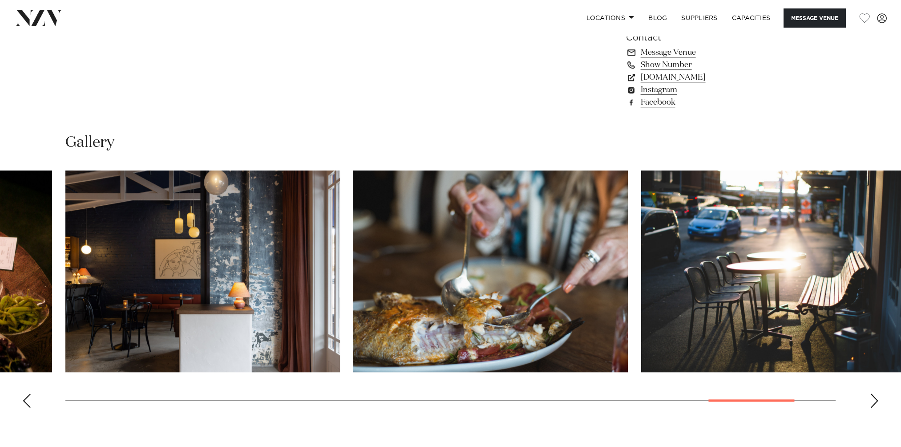
click at [26, 397] on div "Previous slide" at bounding box center [26, 400] width 9 height 14
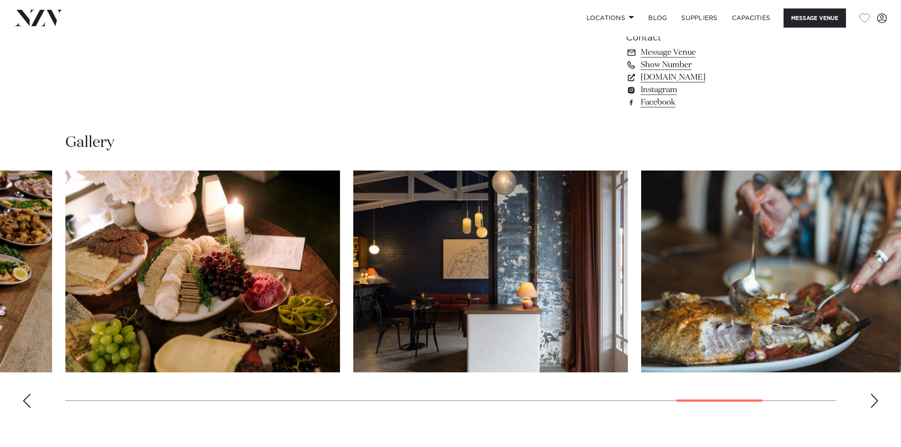
click at [26, 397] on div "Previous slide" at bounding box center [26, 400] width 9 height 14
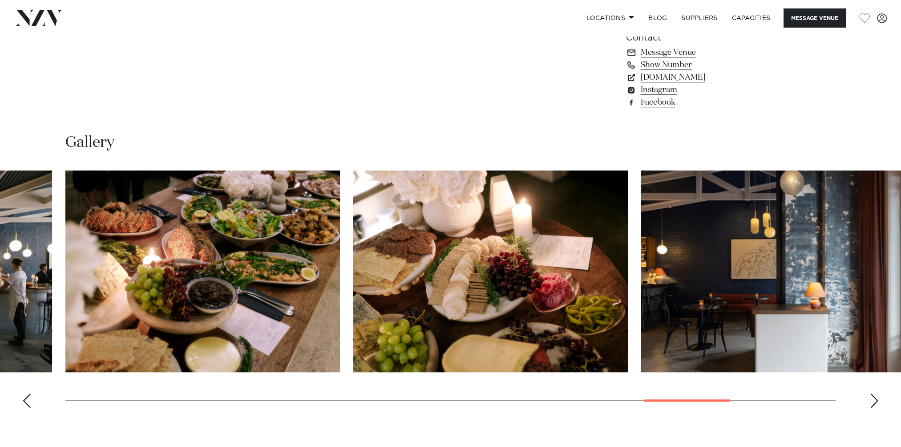
click at [26, 397] on div "Previous slide" at bounding box center [26, 400] width 9 height 14
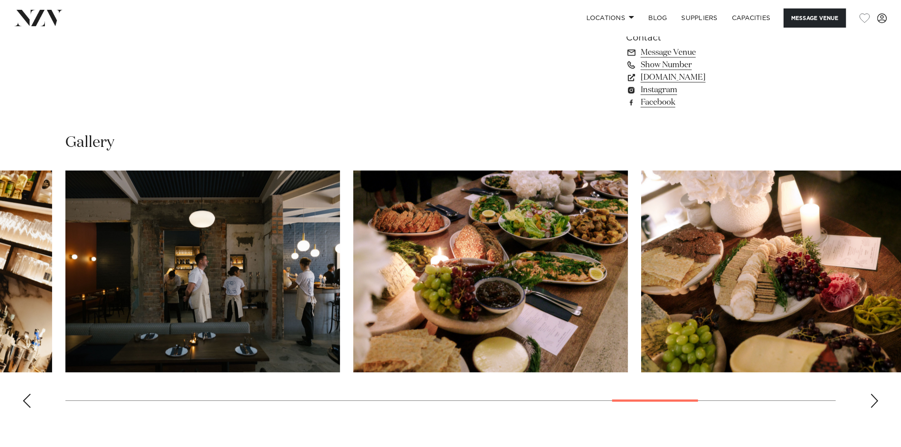
click at [26, 397] on div "Previous slide" at bounding box center [26, 400] width 9 height 14
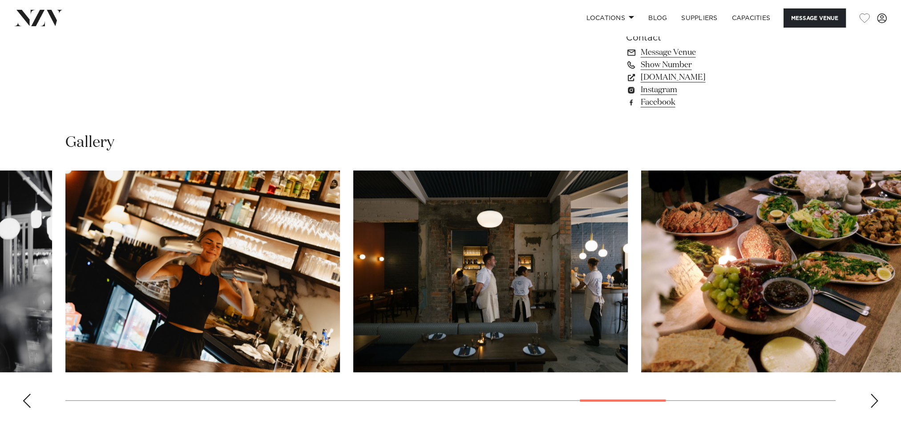
click at [26, 397] on div "Previous slide" at bounding box center [26, 400] width 9 height 14
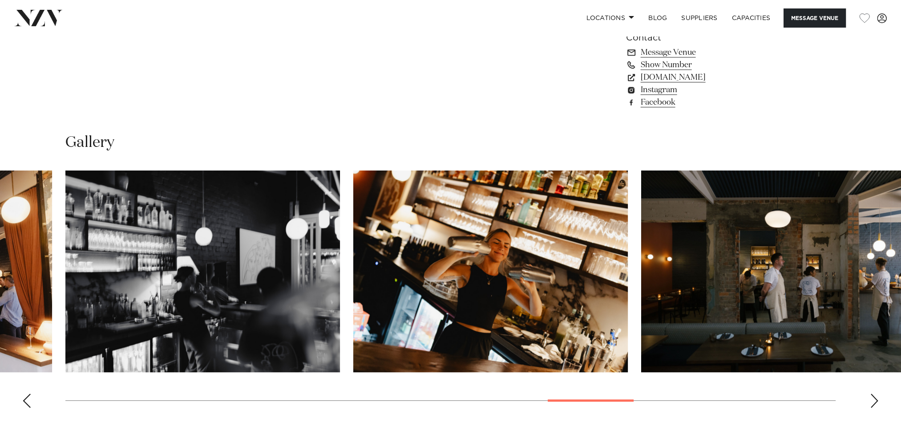
click at [26, 397] on div "Previous slide" at bounding box center [26, 400] width 9 height 14
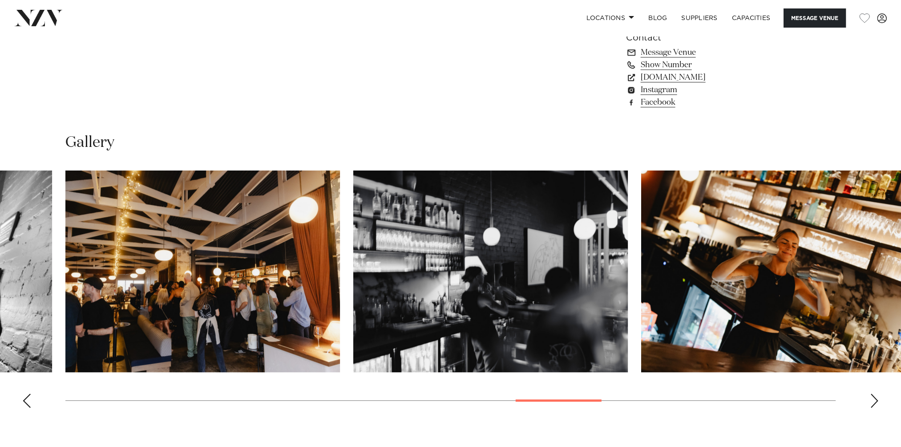
click at [26, 397] on div "Previous slide" at bounding box center [26, 400] width 9 height 14
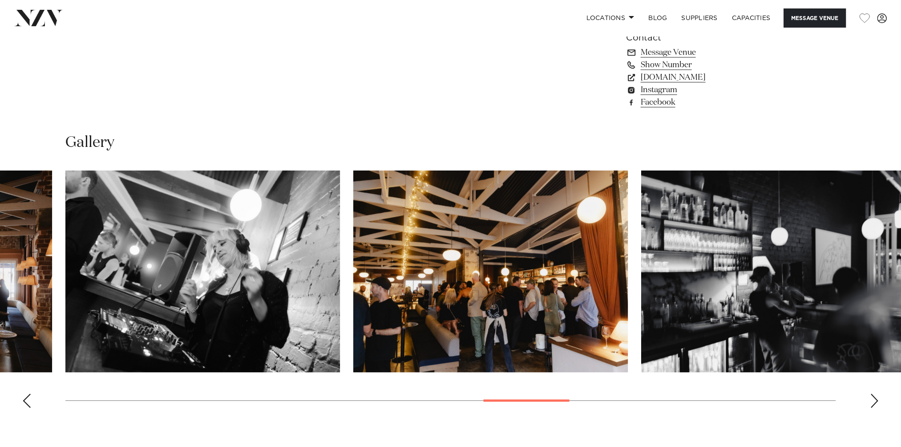
click at [26, 397] on div "Previous slide" at bounding box center [26, 400] width 9 height 14
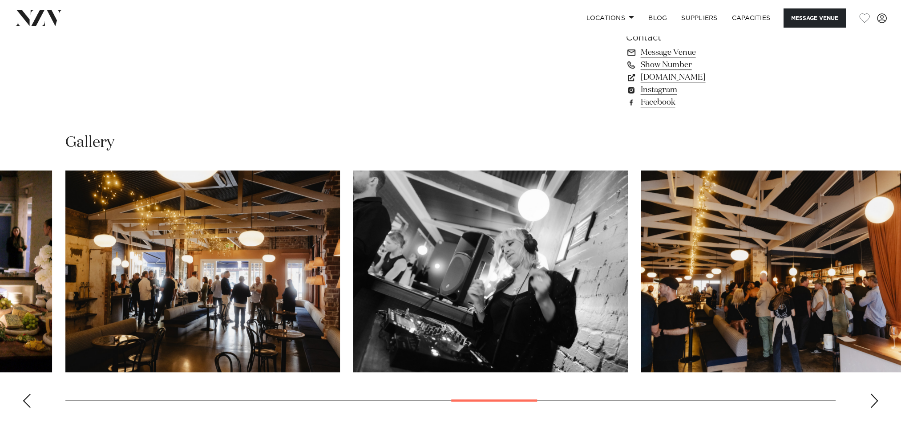
click at [26, 397] on div "Previous slide" at bounding box center [26, 400] width 9 height 14
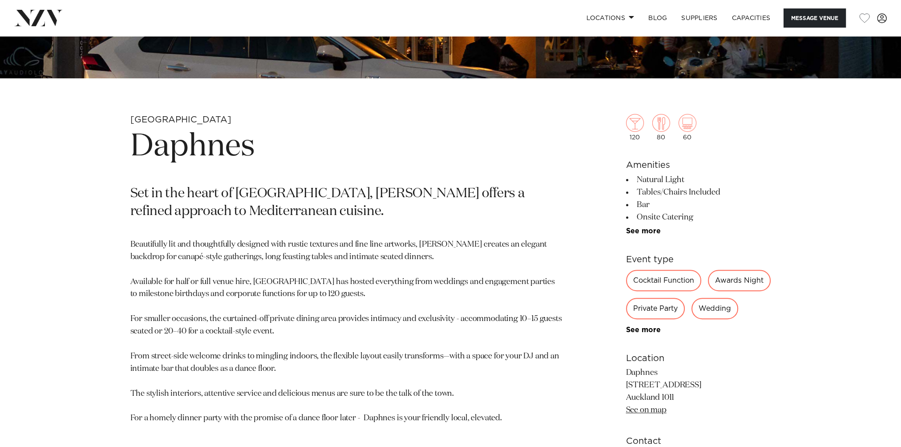
scroll to position [400, 0]
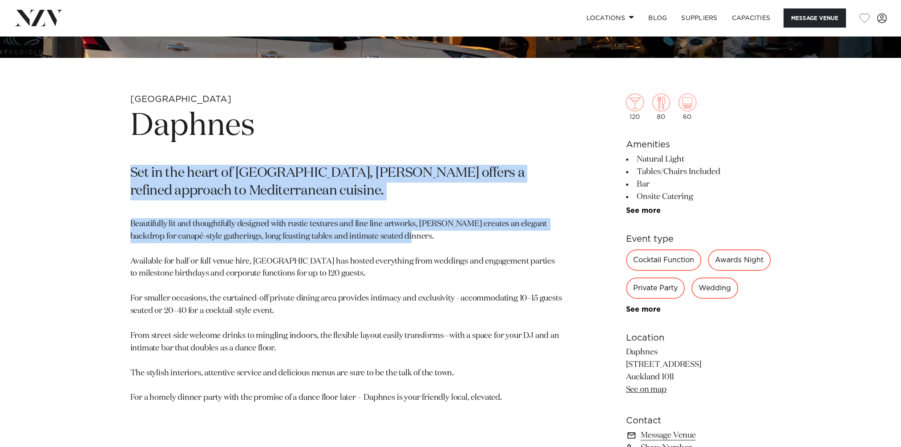
drag, startPoint x: 402, startPoint y: 234, endPoint x: 129, endPoint y: 171, distance: 280.2
click at [129, 171] on div "Auckland Daphnes Set in the heart of [GEOGRAPHIC_DATA], [GEOGRAPHIC_DATA] offer…" at bounding box center [450, 306] width 757 height 426
copy section "Set in the heart of Ponsonby, Daphnes offers a refined approach to Mediterranea…"
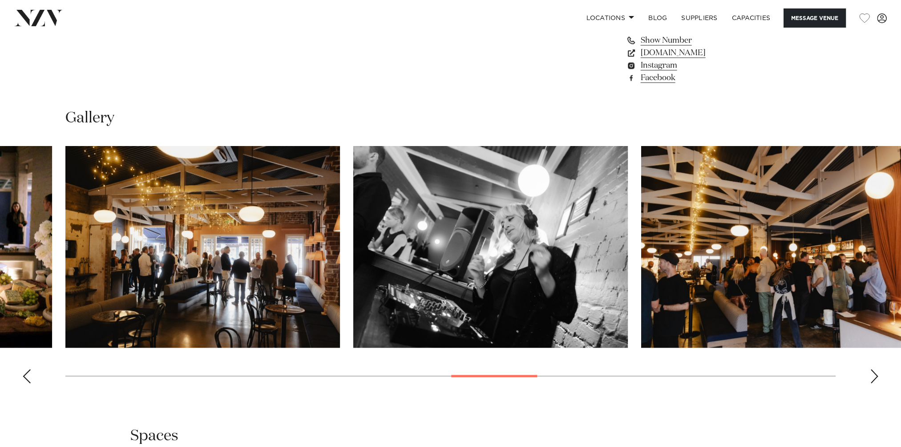
scroll to position [890, 0]
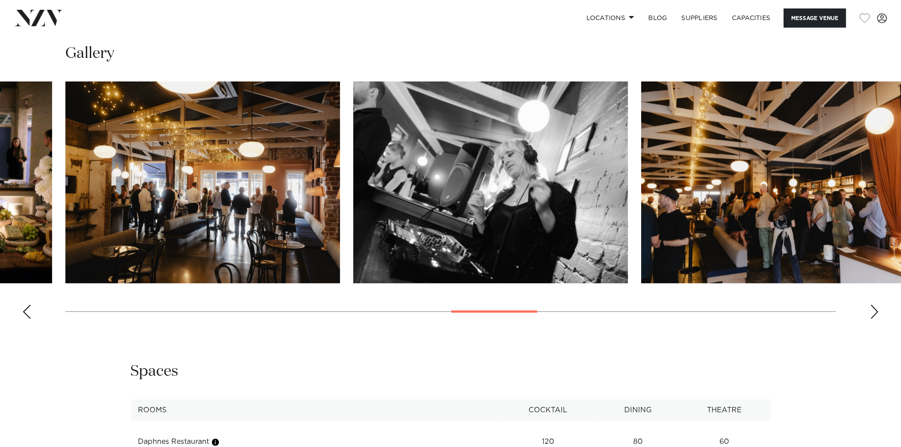
click at [873, 311] on div "Next slide" at bounding box center [874, 311] width 9 height 14
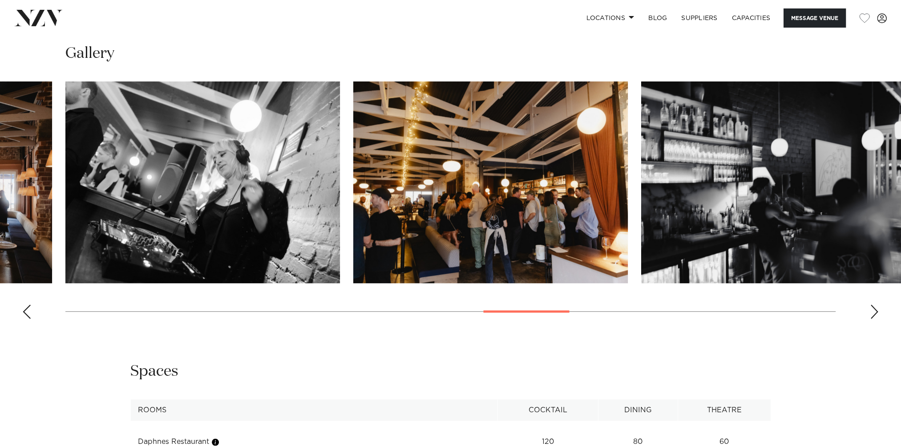
click at [873, 311] on div "Next slide" at bounding box center [874, 311] width 9 height 14
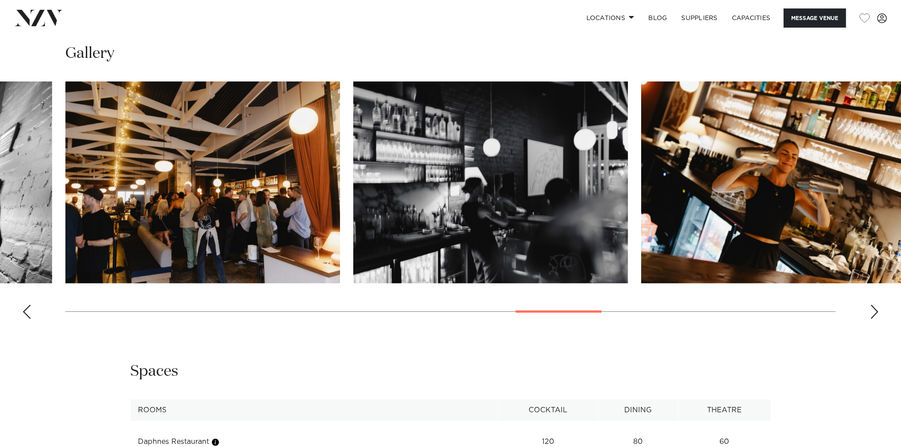
click at [873, 311] on div "Next slide" at bounding box center [874, 311] width 9 height 14
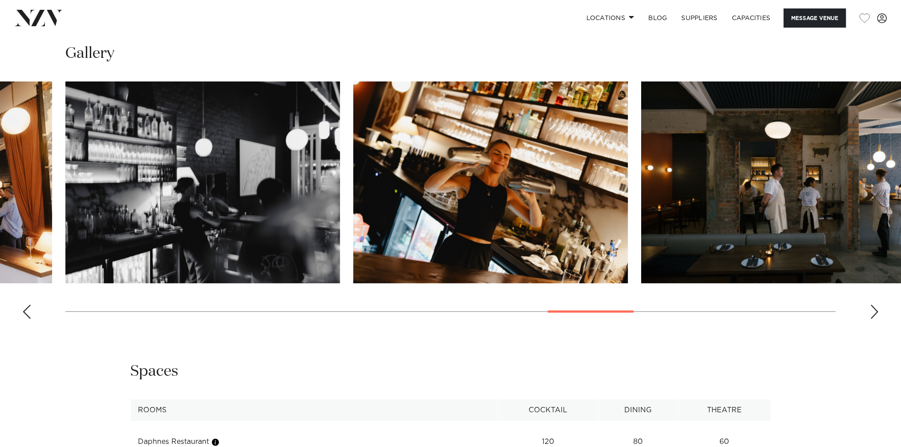
click at [873, 311] on div "Next slide" at bounding box center [874, 311] width 9 height 14
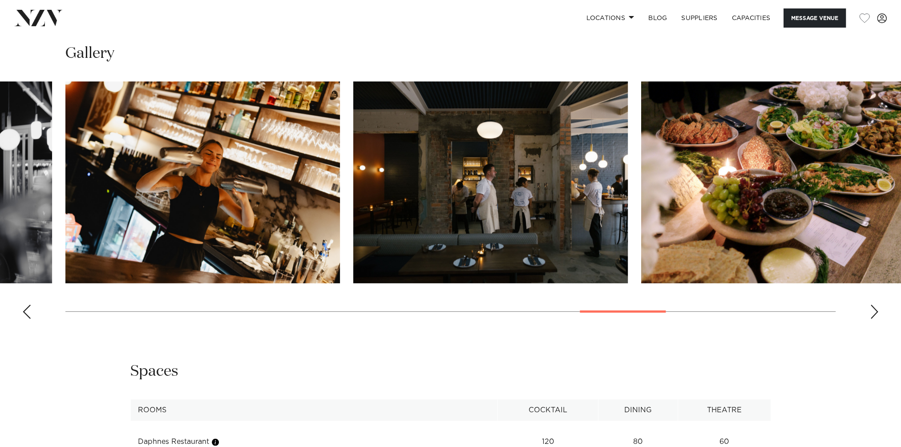
click at [873, 311] on div "Next slide" at bounding box center [874, 311] width 9 height 14
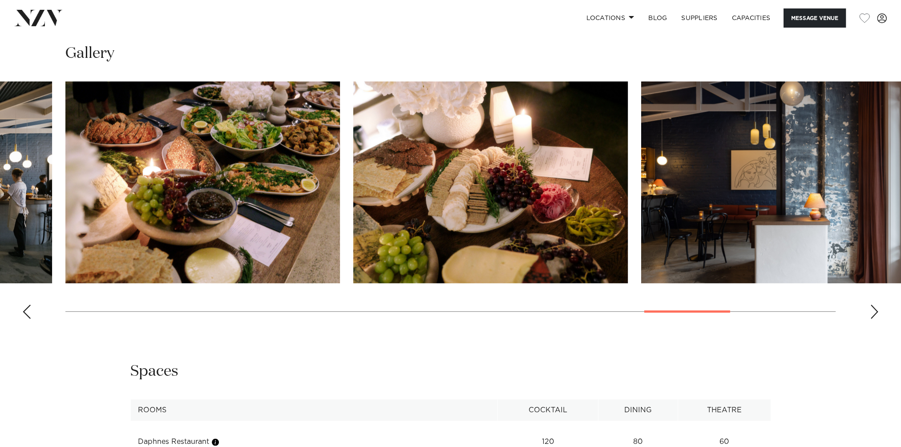
click at [876, 310] on div "Next slide" at bounding box center [874, 311] width 9 height 14
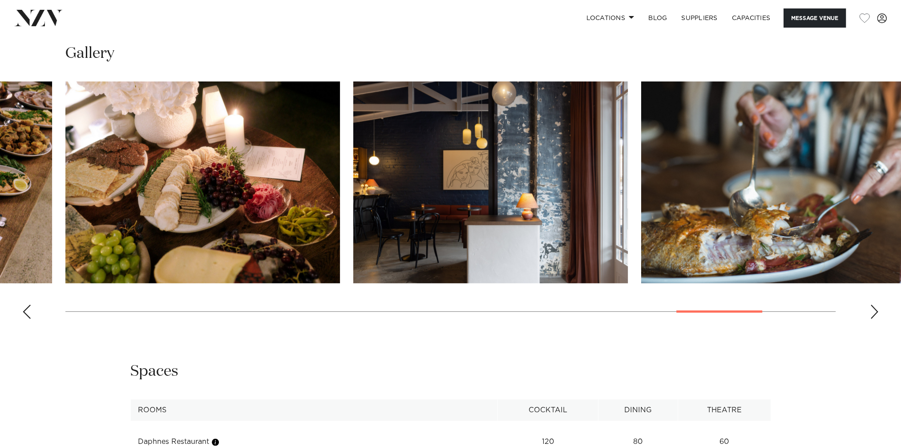
click at [876, 310] on div "Next slide" at bounding box center [874, 311] width 9 height 14
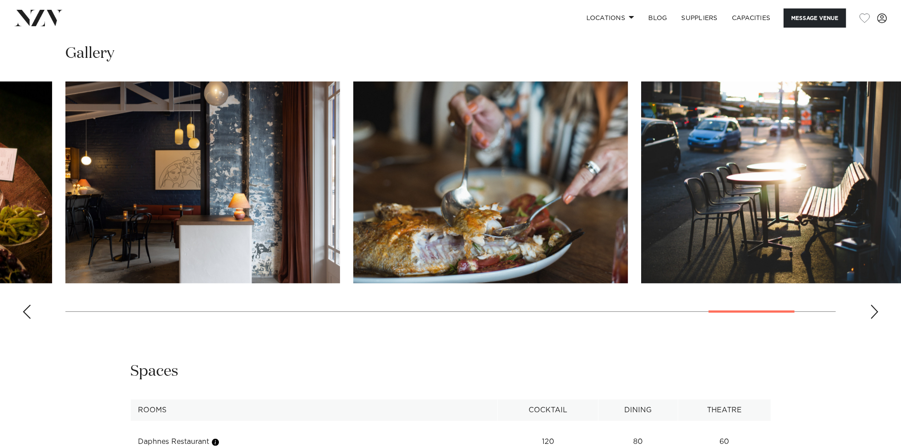
click at [876, 310] on div "Next slide" at bounding box center [874, 311] width 9 height 14
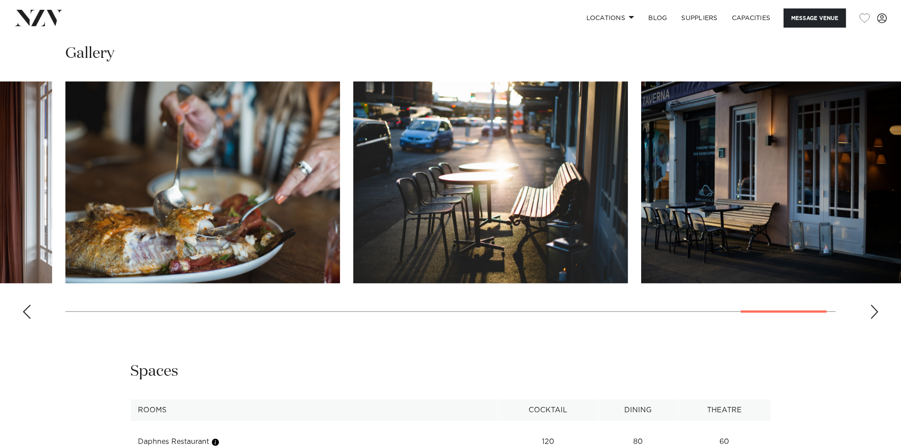
click at [876, 310] on div "Next slide" at bounding box center [874, 311] width 9 height 14
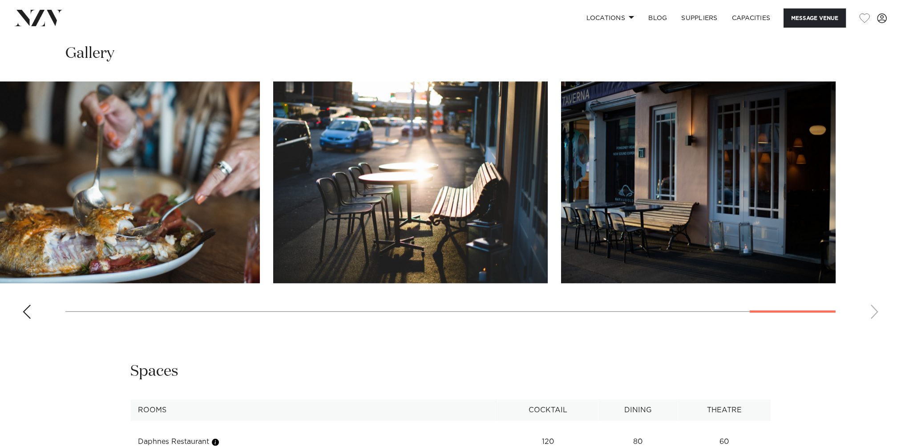
click at [28, 313] on div "Previous slide" at bounding box center [26, 311] width 9 height 14
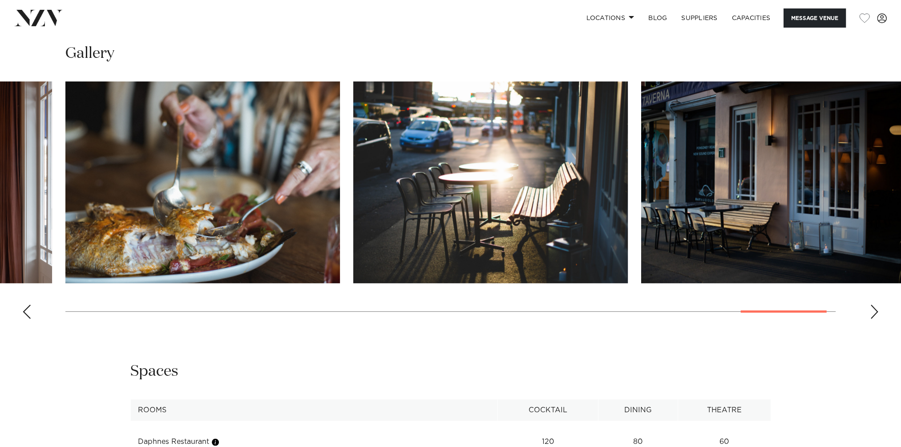
click at [28, 313] on div "Previous slide" at bounding box center [26, 311] width 9 height 14
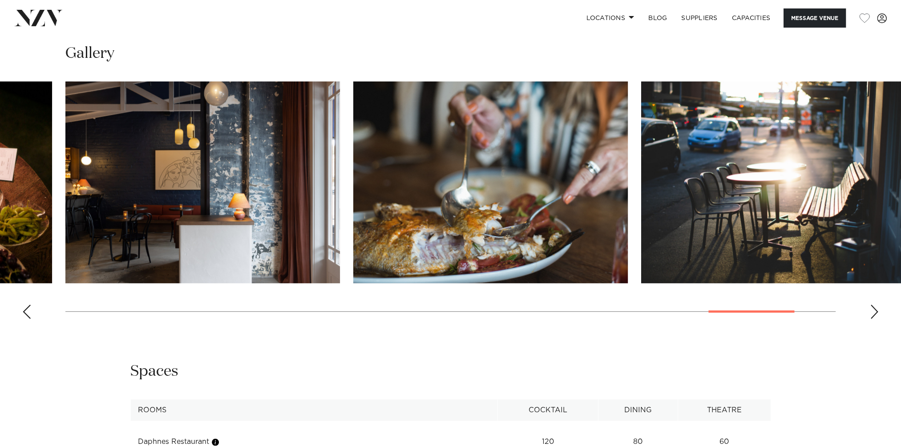
click at [28, 313] on div "Previous slide" at bounding box center [26, 311] width 9 height 14
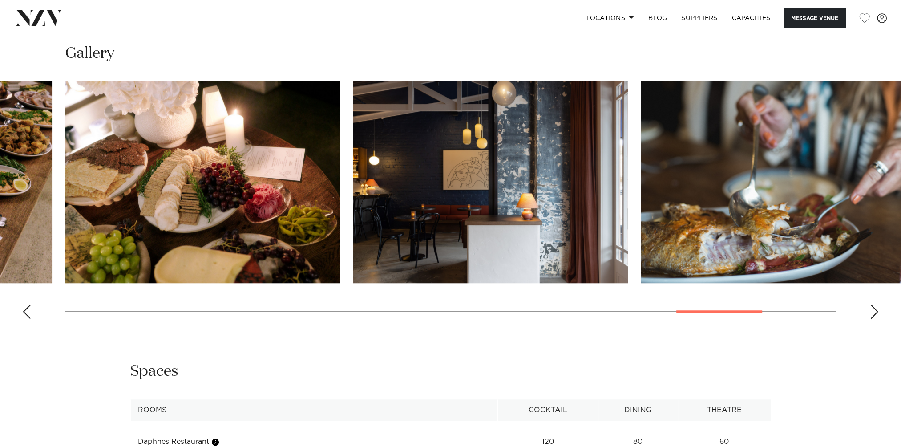
click at [28, 313] on div "Previous slide" at bounding box center [26, 311] width 9 height 14
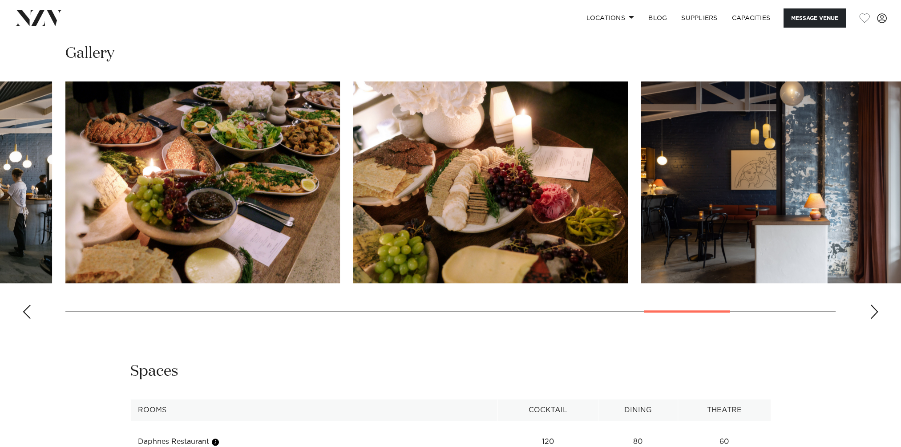
click at [28, 313] on div "Previous slide" at bounding box center [26, 311] width 9 height 14
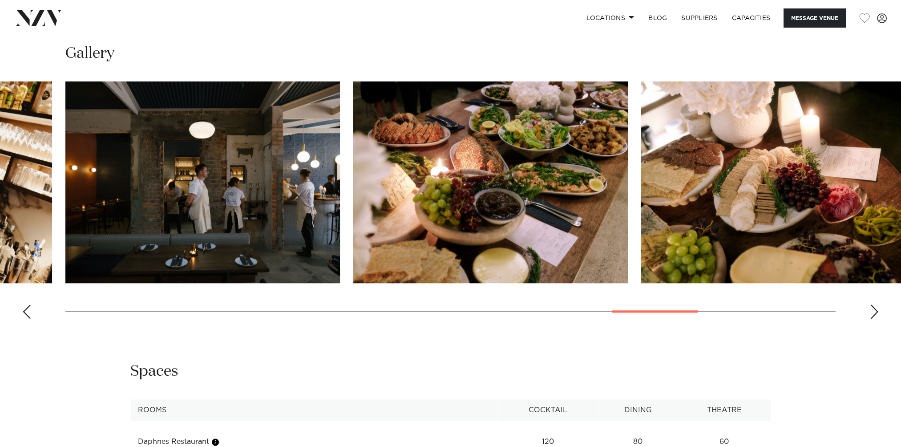
click at [28, 313] on div "Previous slide" at bounding box center [26, 311] width 9 height 14
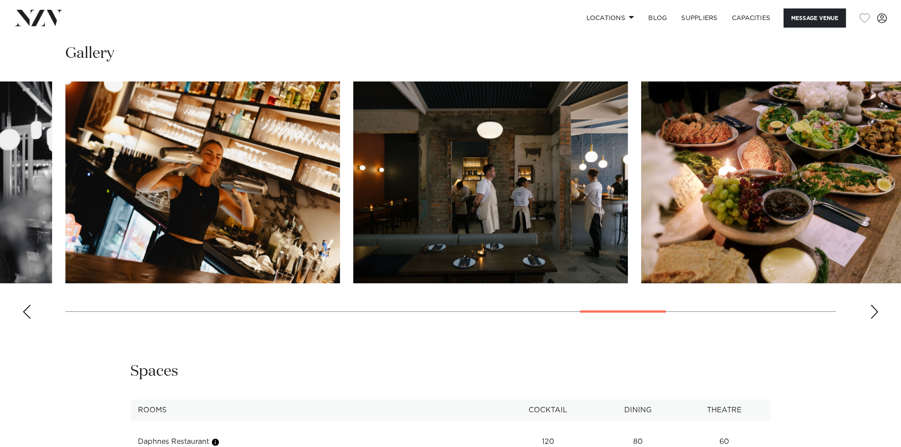
click at [28, 313] on div "Previous slide" at bounding box center [26, 311] width 9 height 14
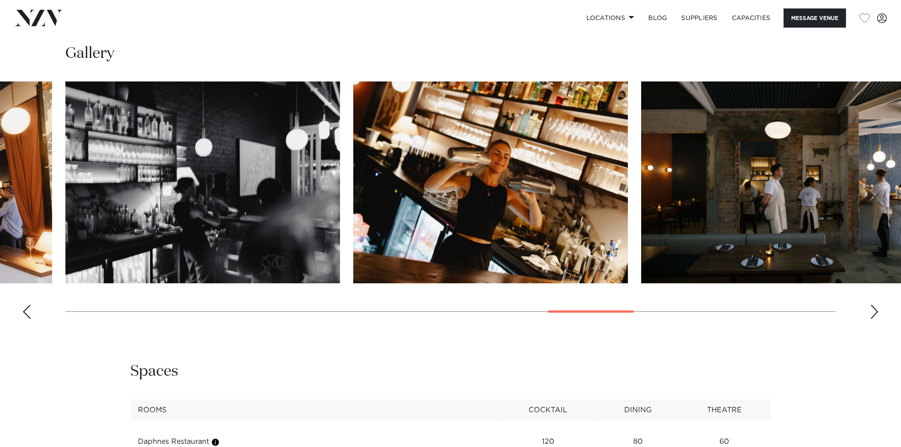
click at [28, 313] on div "Previous slide" at bounding box center [26, 311] width 9 height 14
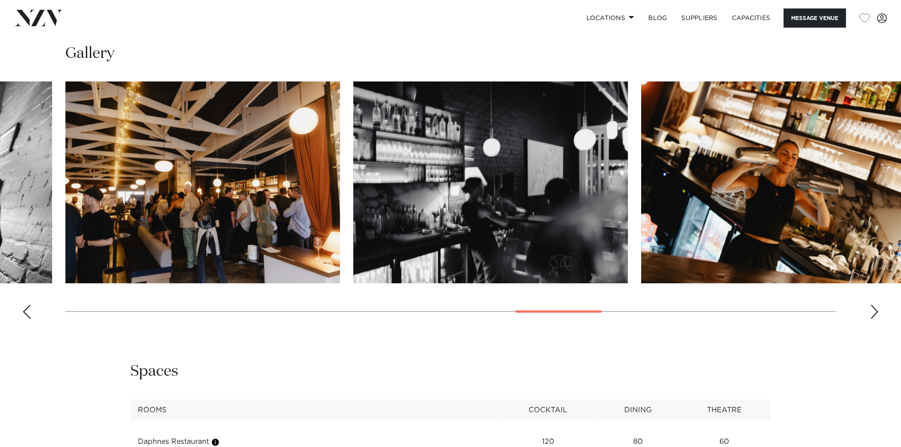
click at [28, 313] on div "Previous slide" at bounding box center [26, 311] width 9 height 14
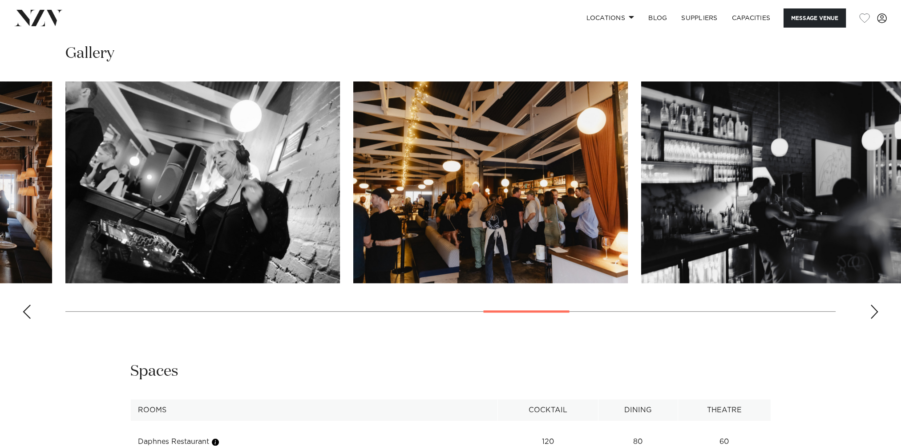
click at [28, 313] on div "Previous slide" at bounding box center [26, 311] width 9 height 14
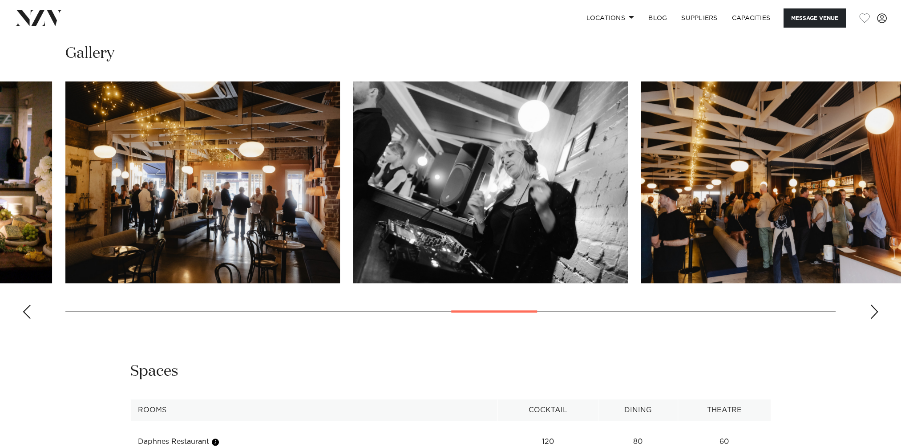
click at [28, 313] on div "Previous slide" at bounding box center [26, 311] width 9 height 14
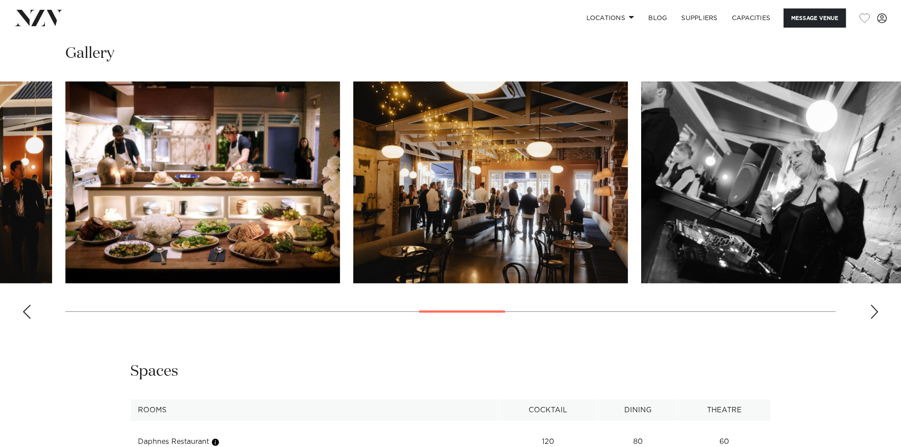
click at [28, 313] on div "Previous slide" at bounding box center [26, 311] width 9 height 14
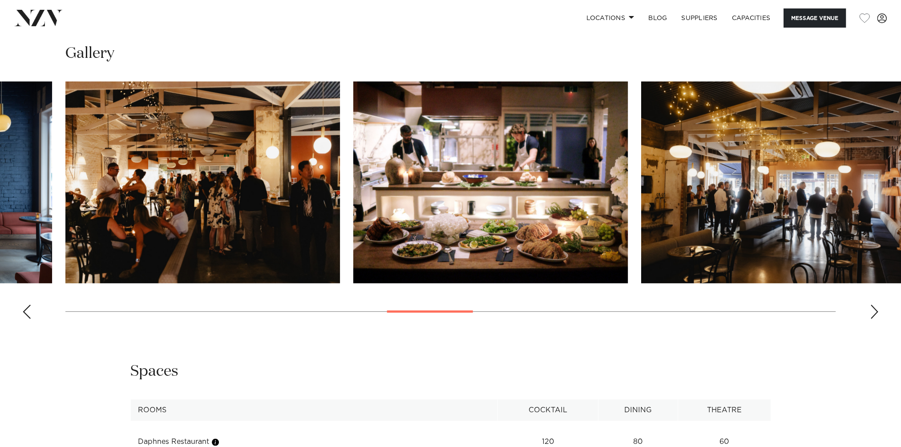
click at [28, 313] on div "Previous slide" at bounding box center [26, 311] width 9 height 14
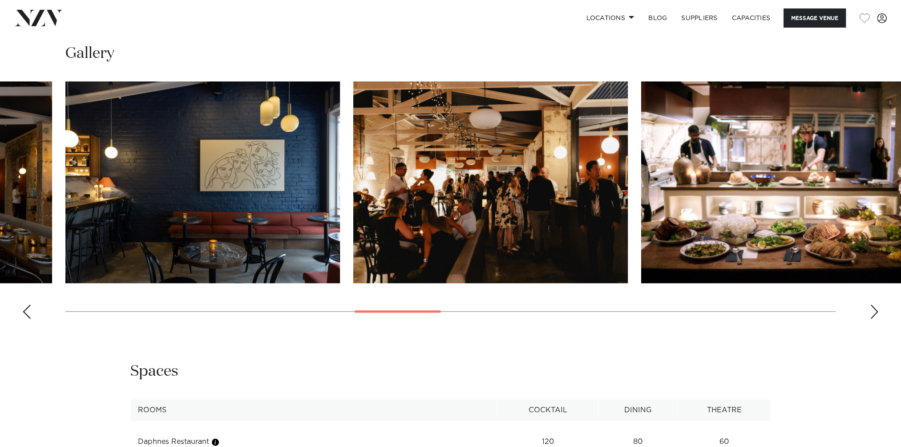
click at [28, 313] on div "Previous slide" at bounding box center [26, 311] width 9 height 14
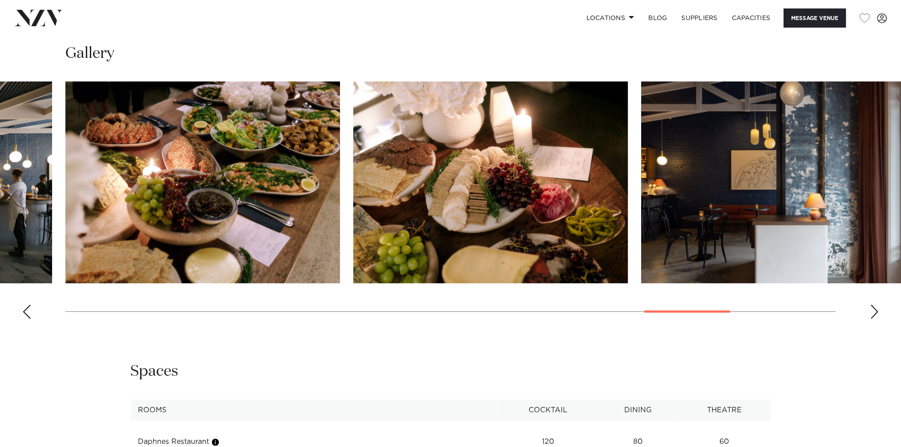
click at [29, 308] on div "Previous slide" at bounding box center [26, 311] width 9 height 14
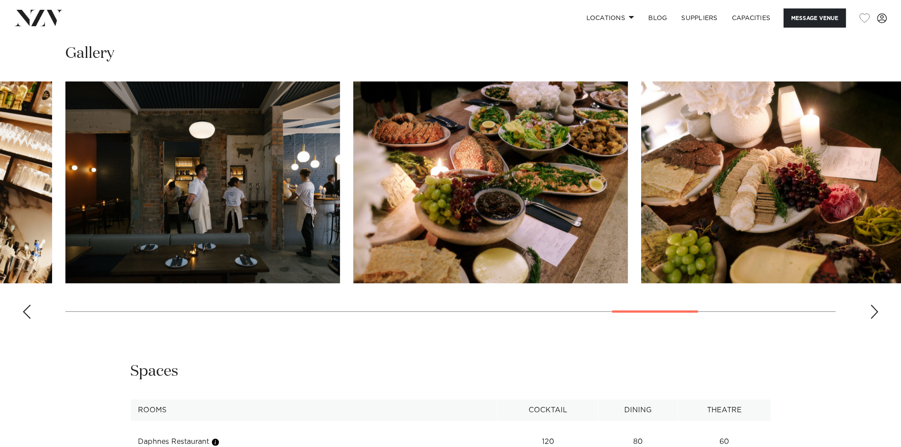
click at [29, 308] on div "Previous slide" at bounding box center [26, 311] width 9 height 14
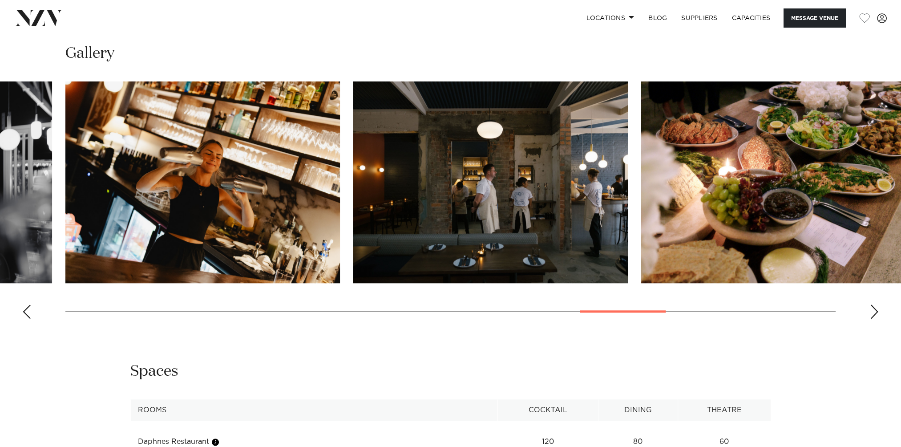
click at [29, 308] on div "Previous slide" at bounding box center [26, 311] width 9 height 14
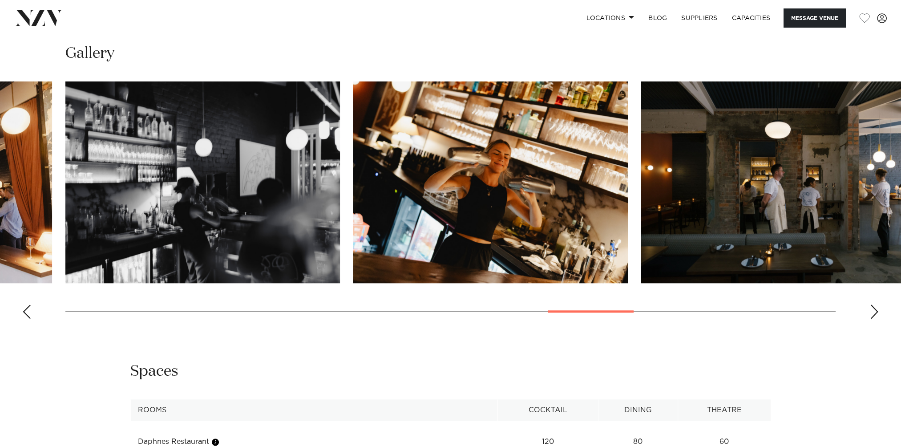
click at [29, 308] on div "Previous slide" at bounding box center [26, 311] width 9 height 14
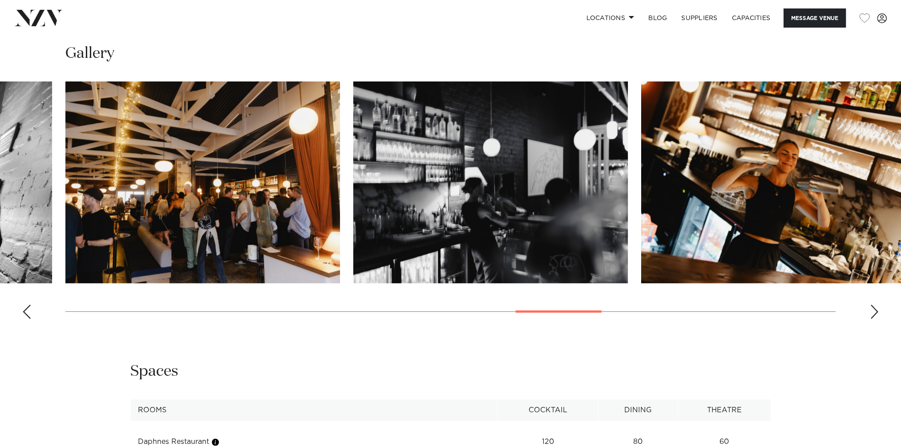
click at [29, 308] on div "Previous slide" at bounding box center [26, 311] width 9 height 14
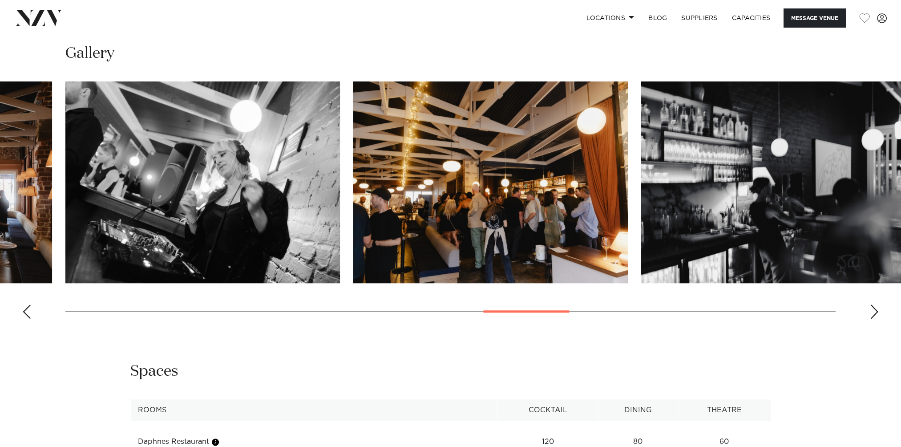
click at [29, 308] on div "Previous slide" at bounding box center [26, 311] width 9 height 14
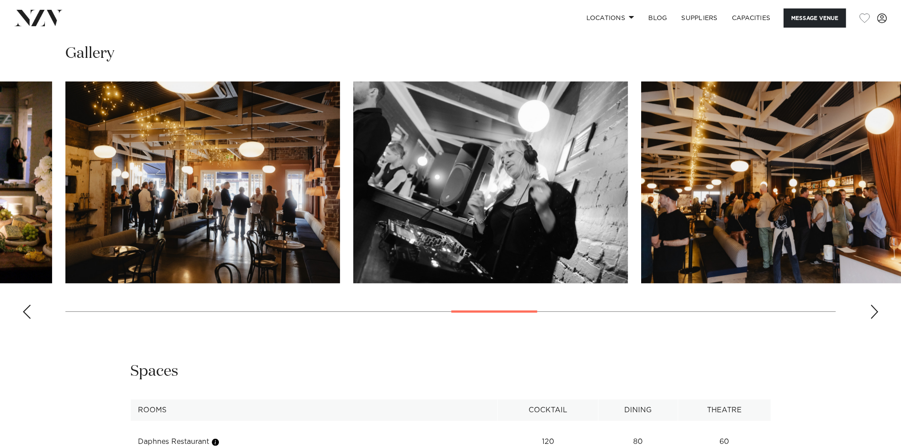
click at [29, 308] on div "Previous slide" at bounding box center [26, 311] width 9 height 14
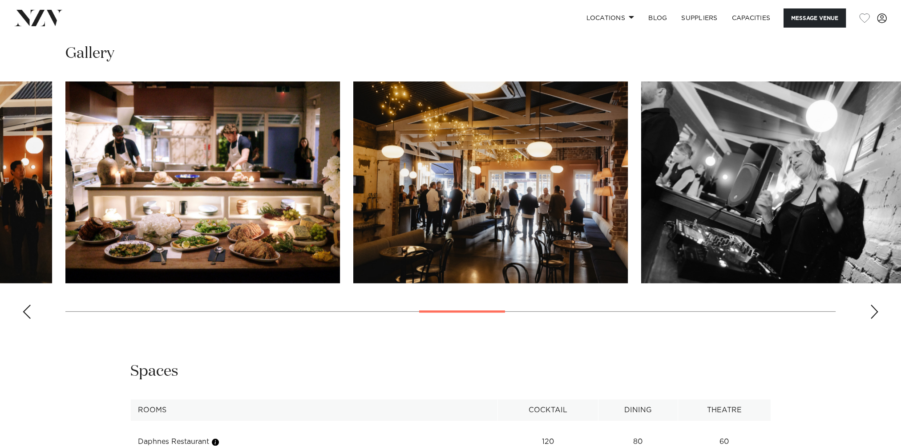
click at [29, 308] on div "Previous slide" at bounding box center [26, 311] width 9 height 14
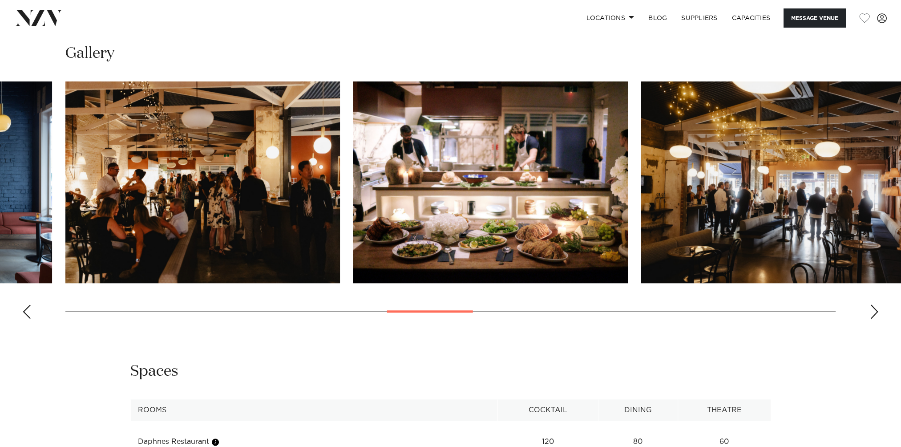
click at [29, 308] on div "Previous slide" at bounding box center [26, 311] width 9 height 14
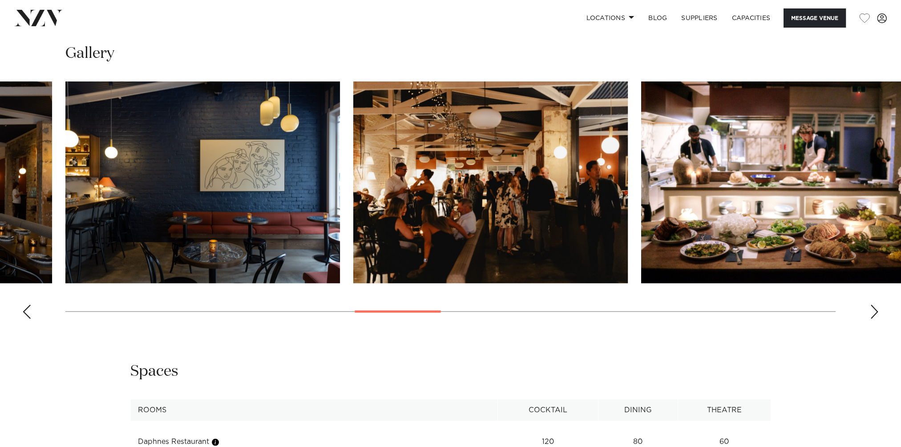
click at [29, 308] on div "Previous slide" at bounding box center [26, 311] width 9 height 14
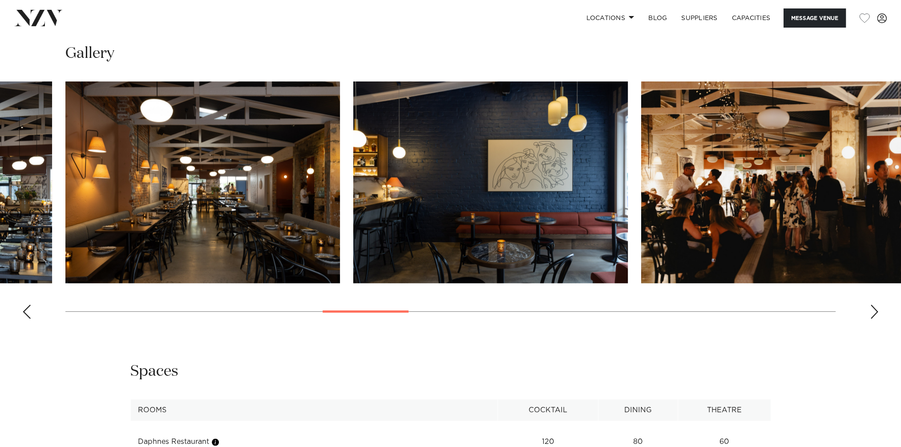
click at [29, 308] on div "Previous slide" at bounding box center [26, 311] width 9 height 14
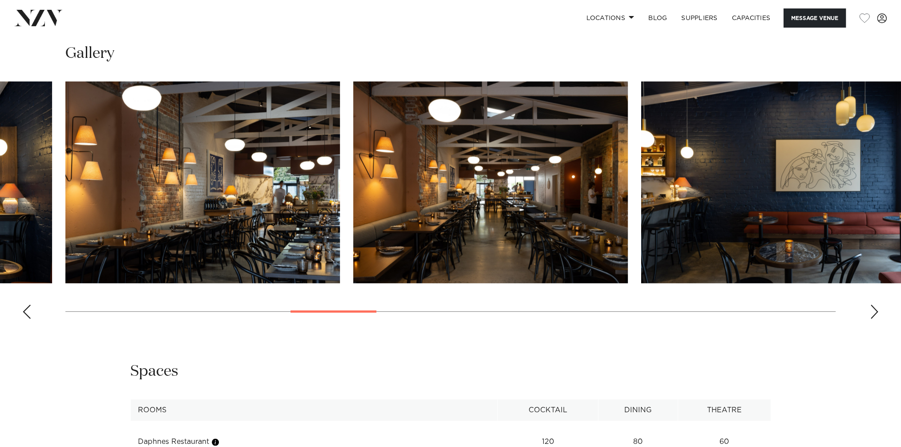
click at [30, 314] on div "Previous slide" at bounding box center [26, 311] width 9 height 14
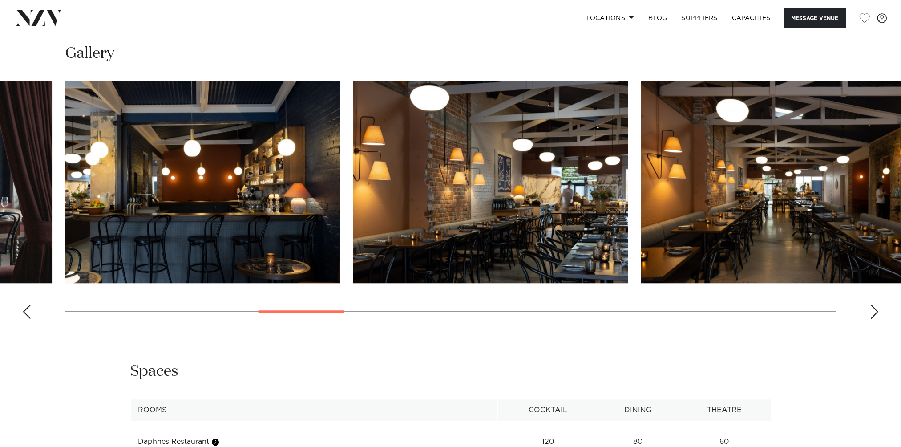
click at [30, 314] on div "Previous slide" at bounding box center [26, 311] width 9 height 14
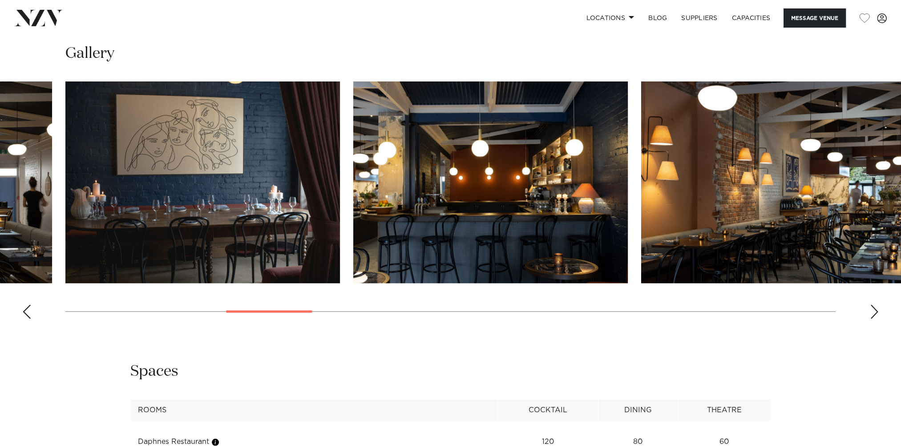
click at [30, 314] on div "Previous slide" at bounding box center [26, 311] width 9 height 14
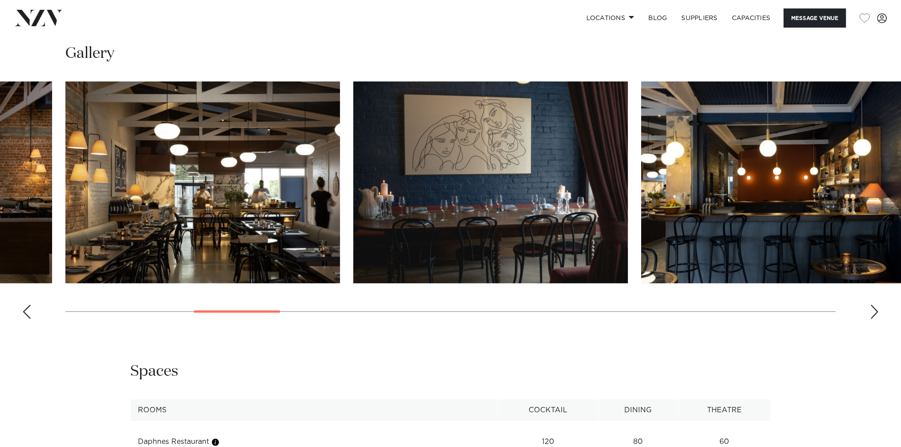
click at [30, 314] on div "Previous slide" at bounding box center [26, 311] width 9 height 14
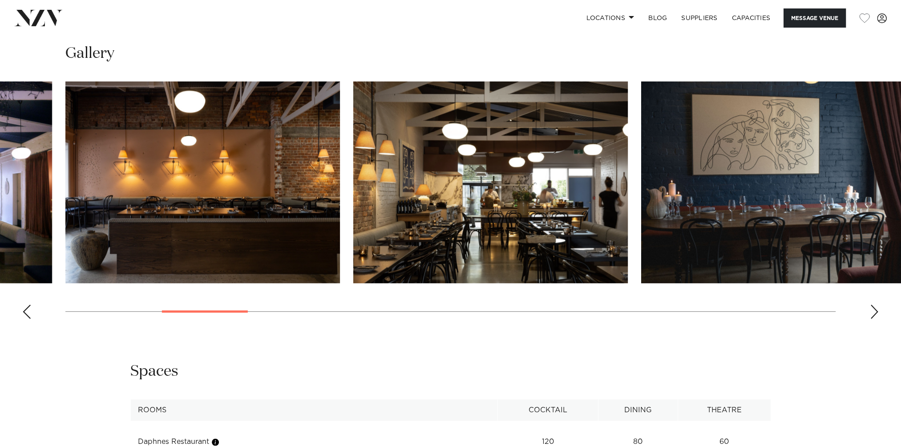
click at [30, 314] on div "Previous slide" at bounding box center [26, 311] width 9 height 14
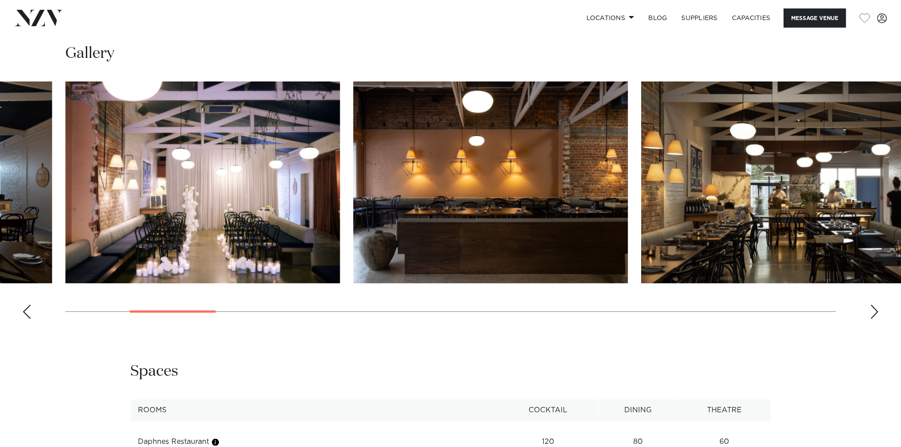
click at [30, 314] on div "Previous slide" at bounding box center [26, 311] width 9 height 14
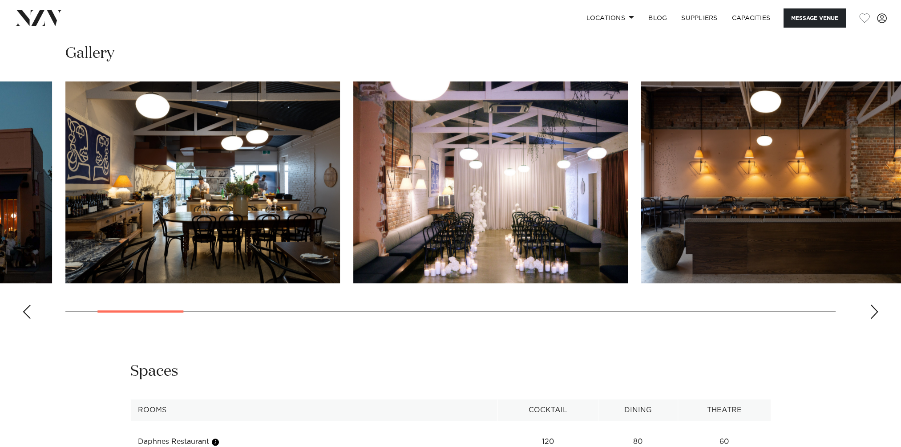
click at [30, 314] on div "Previous slide" at bounding box center [26, 311] width 9 height 14
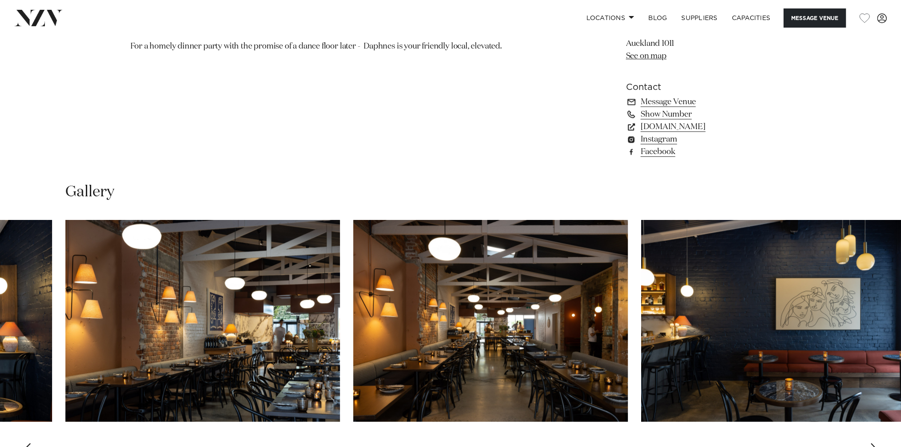
scroll to position [845, 0]
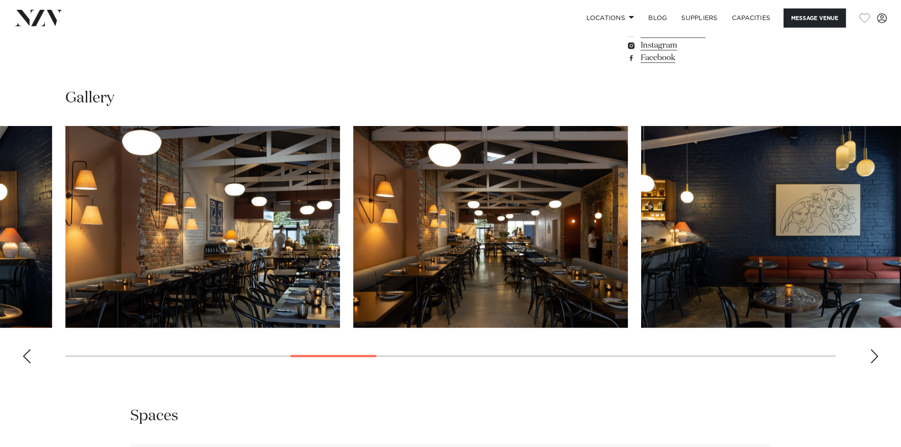
click at [341, 355] on swiper-container at bounding box center [450, 248] width 901 height 244
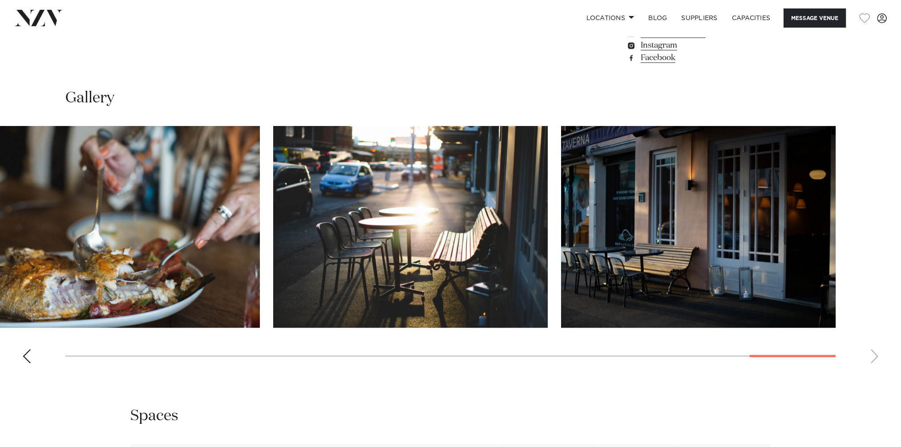
click at [821, 354] on div at bounding box center [792, 355] width 86 height 2
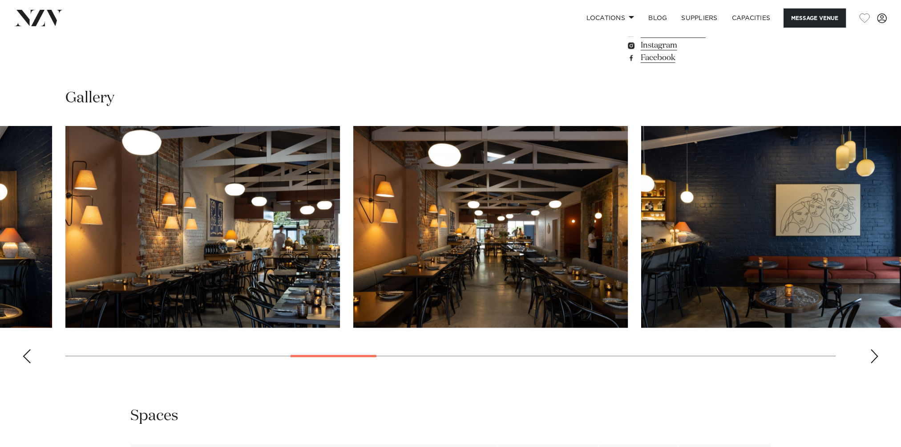
click at [874, 352] on div "Next slide" at bounding box center [874, 356] width 9 height 14
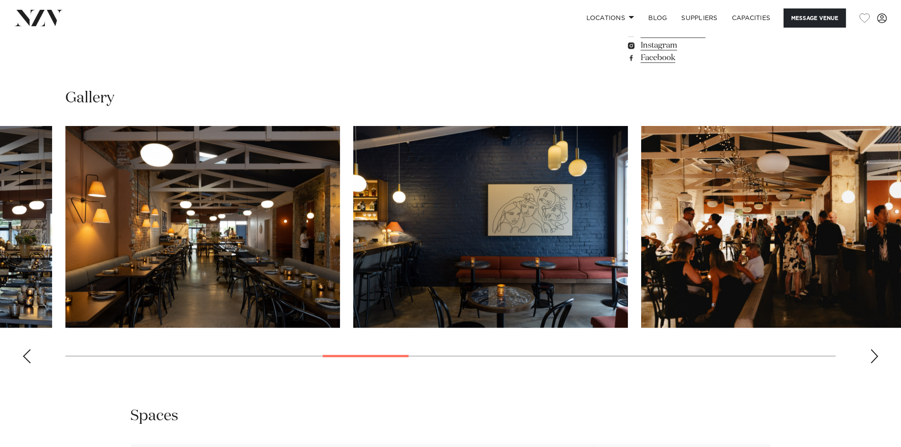
click at [874, 352] on div "Next slide" at bounding box center [874, 356] width 9 height 14
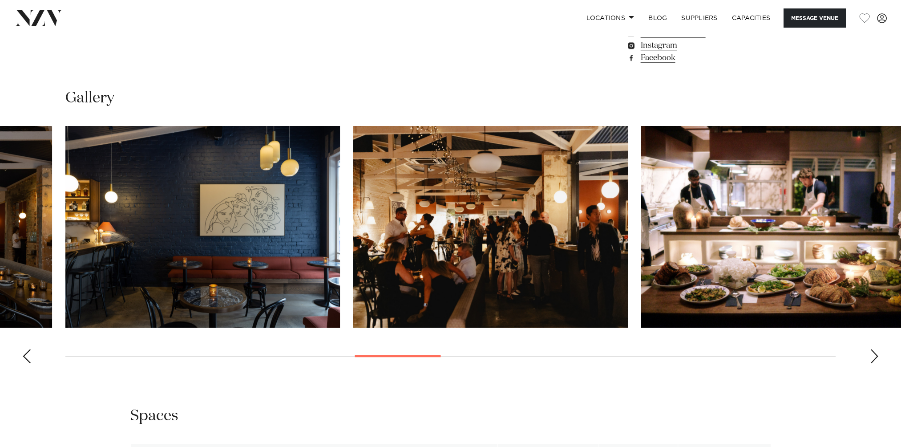
click at [874, 352] on div "Next slide" at bounding box center [874, 356] width 9 height 14
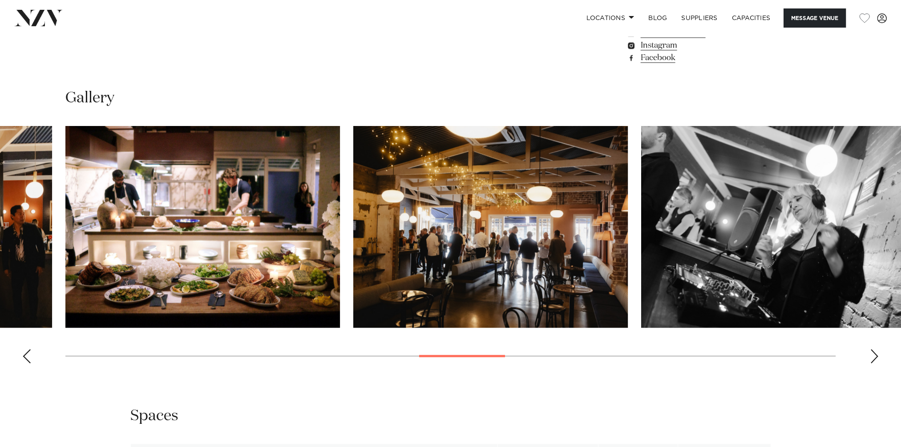
click at [872, 351] on div "Next slide" at bounding box center [874, 356] width 9 height 14
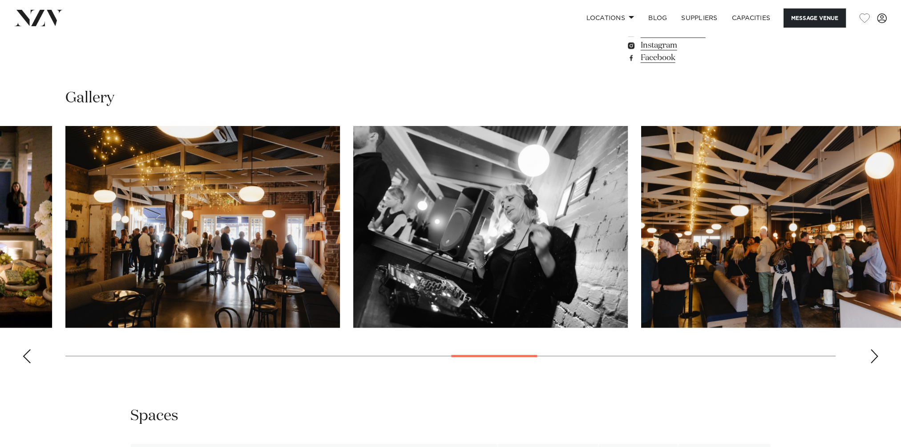
click at [871, 355] on div "Next slide" at bounding box center [874, 356] width 9 height 14
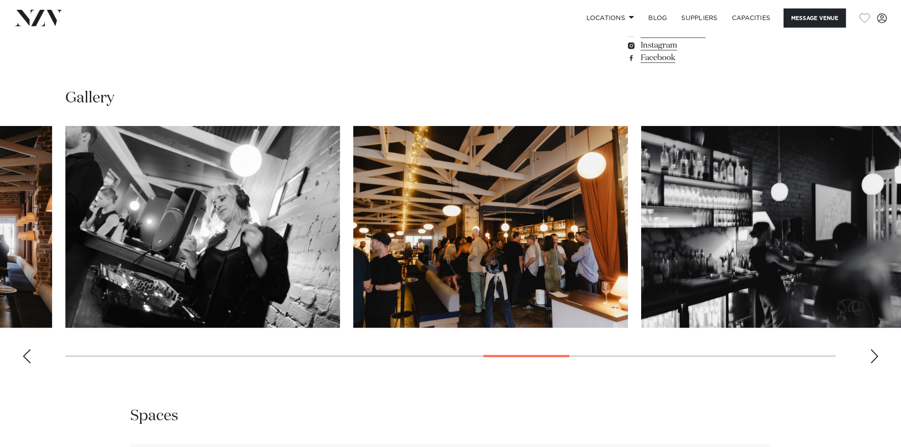
click at [871, 355] on div "Next slide" at bounding box center [874, 356] width 9 height 14
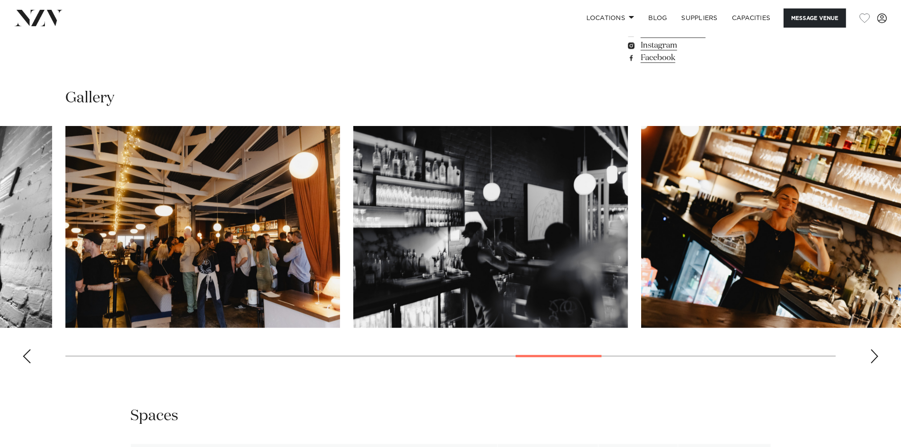
click at [871, 355] on div "Next slide" at bounding box center [874, 356] width 9 height 14
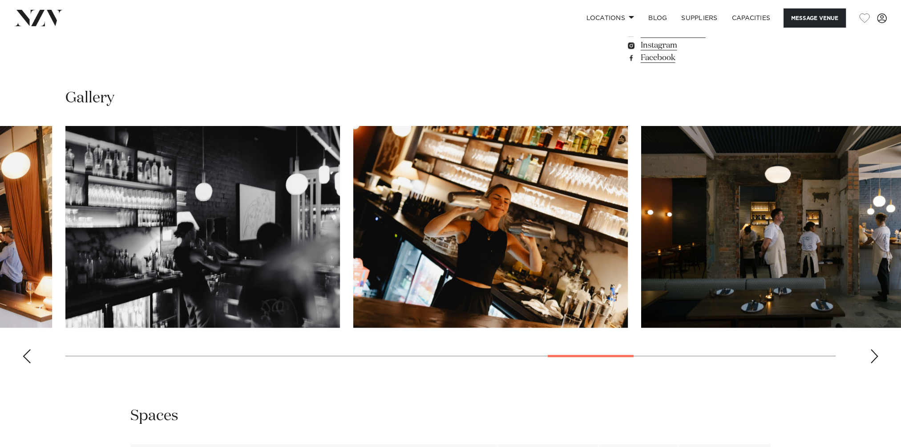
click at [732, 205] on img "18 / 24" at bounding box center [778, 226] width 274 height 201
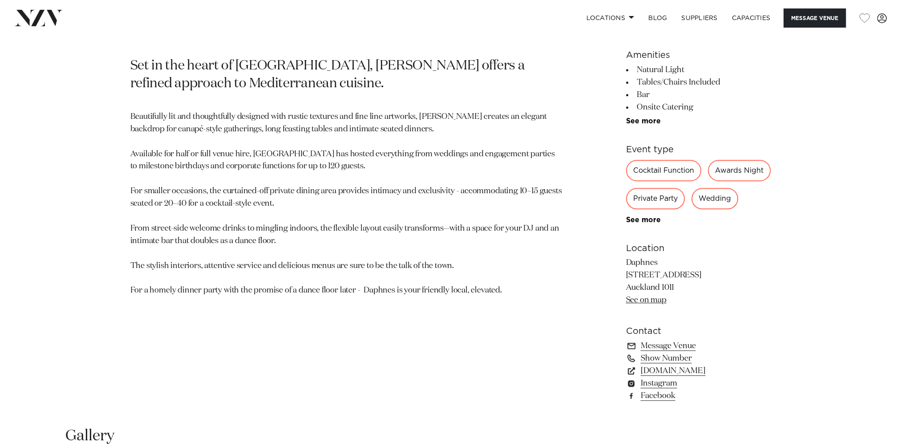
scroll to position [667, 0]
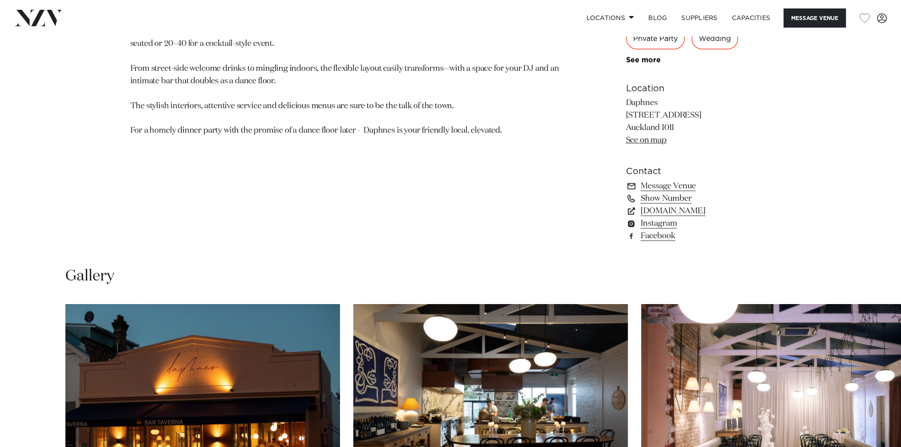
drag, startPoint x: 682, startPoint y: 125, endPoint x: 624, endPoint y: 107, distance: 60.5
click at [624, 107] on div "Auckland Daphnes Set in the heart of [GEOGRAPHIC_DATA], [GEOGRAPHIC_DATA] offer…" at bounding box center [450, 40] width 757 height 426
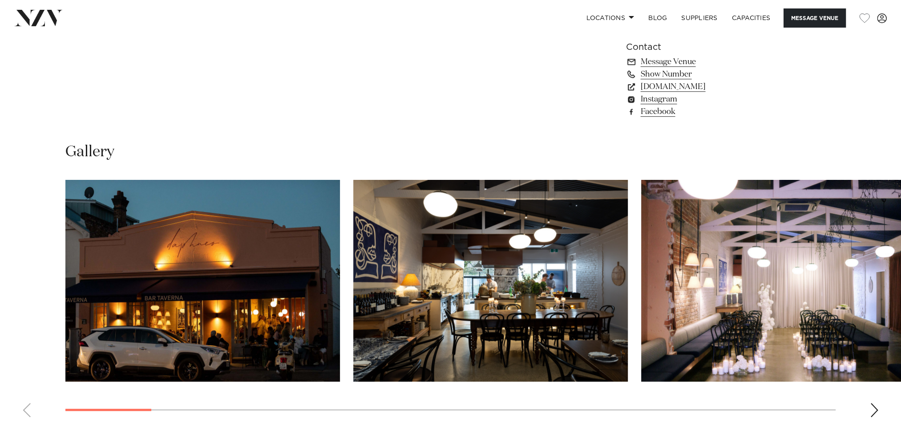
scroll to position [890, 0]
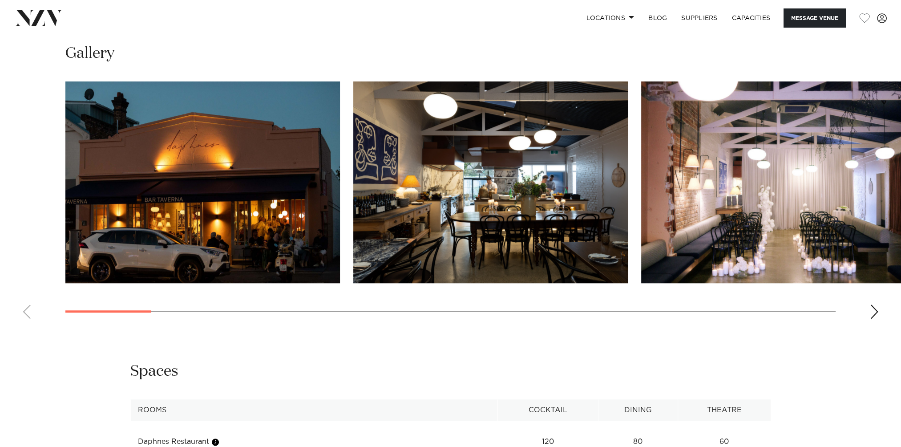
click at [875, 306] on div "Next slide" at bounding box center [874, 311] width 9 height 14
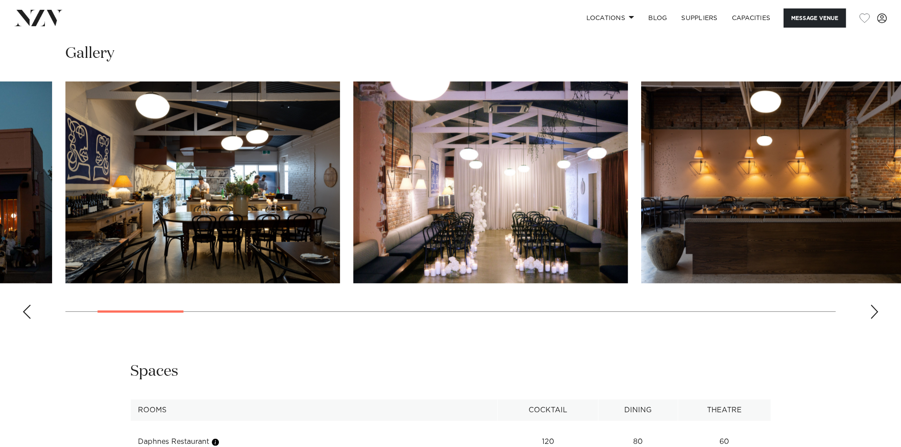
click at [875, 306] on div "Next slide" at bounding box center [874, 311] width 9 height 14
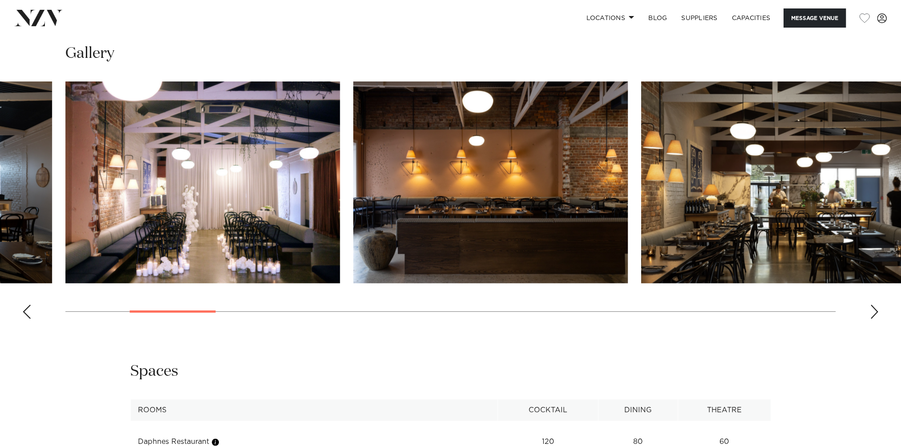
click at [875, 306] on div "Next slide" at bounding box center [874, 311] width 9 height 14
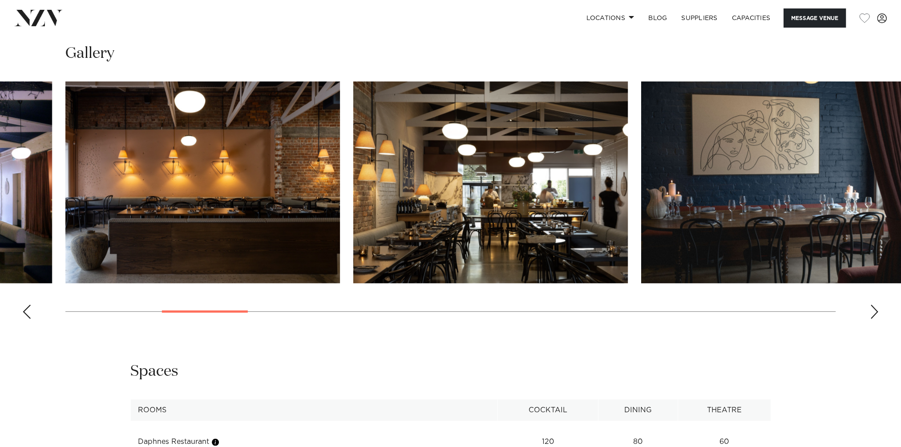
click at [875, 306] on div "Next slide" at bounding box center [874, 311] width 9 height 14
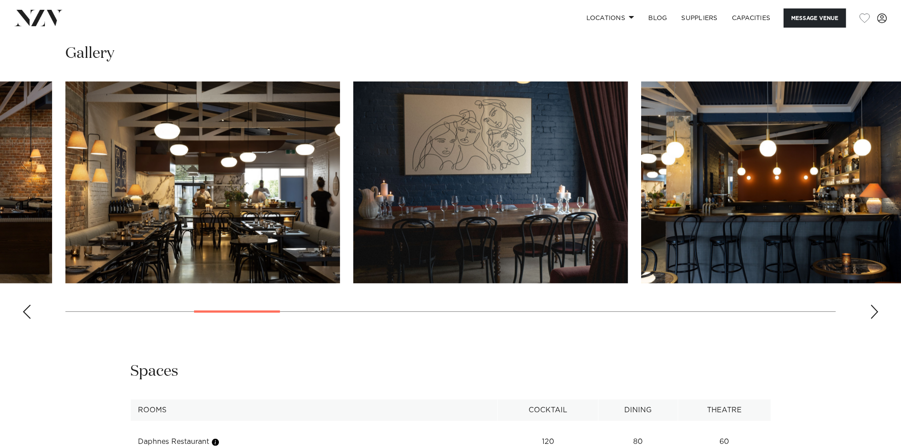
click at [875, 306] on div "Next slide" at bounding box center [874, 311] width 9 height 14
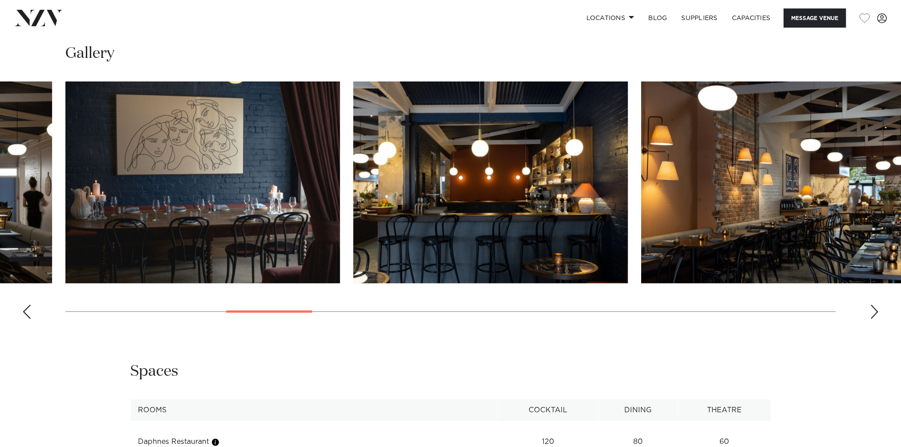
click at [875, 306] on div "Next slide" at bounding box center [874, 311] width 9 height 14
